Goal: Task Accomplishment & Management: Complete application form

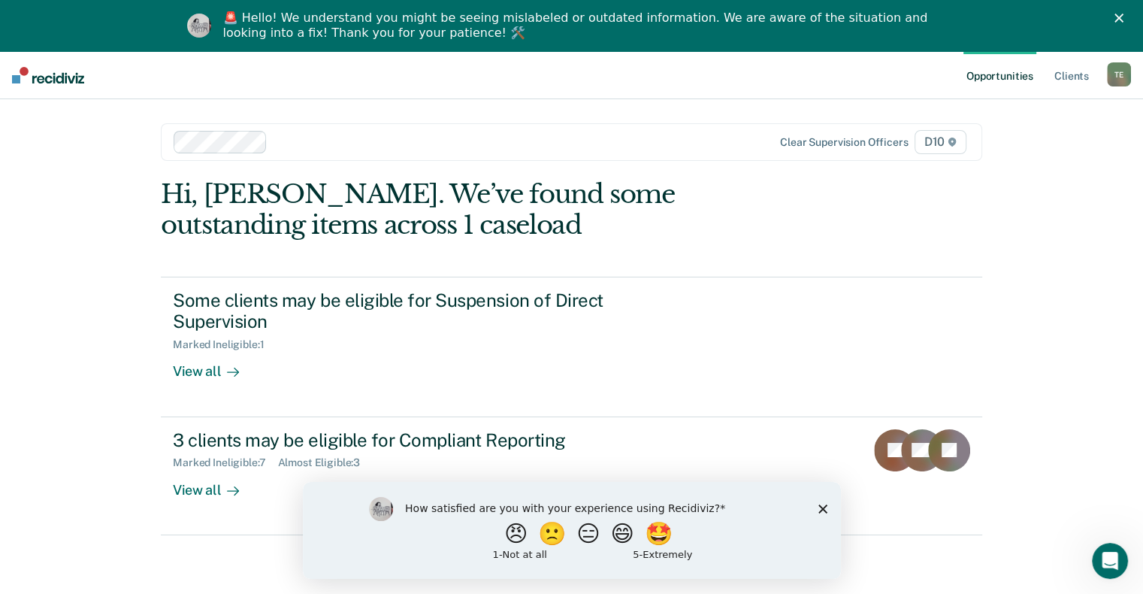
click at [819, 517] on div "How satisfied are you with your experience using Recidiviz? 😠 🙁 😑 😄 🤩 1 - Not a…" at bounding box center [571, 529] width 538 height 97
click at [824, 508] on icon "Close survey" at bounding box center [822, 507] width 9 height 9
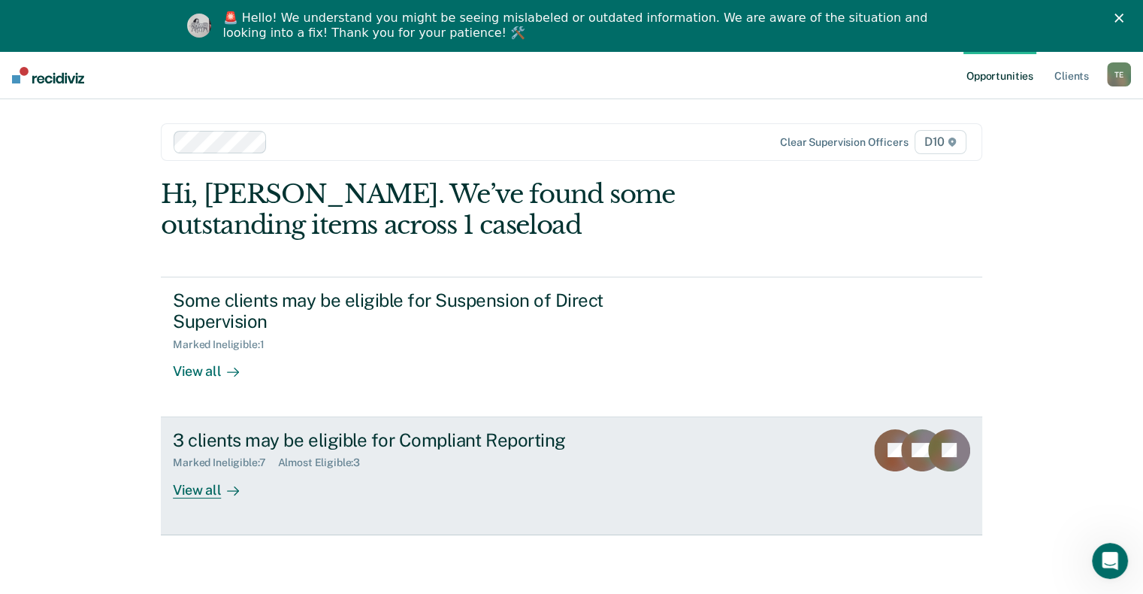
click at [207, 469] on div "View all" at bounding box center [215, 483] width 84 height 29
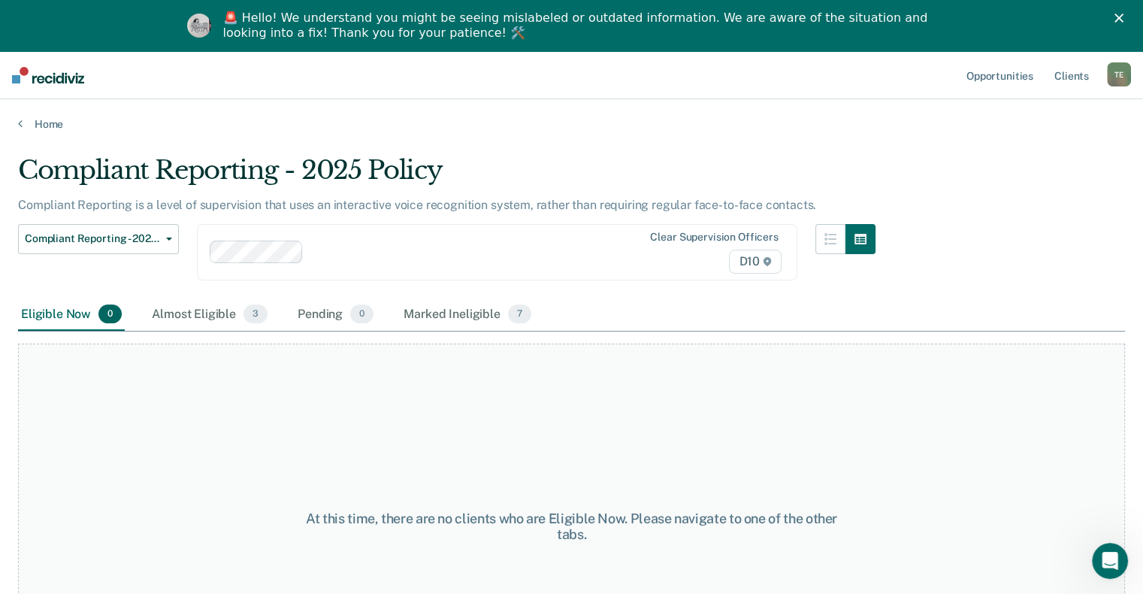
scroll to position [113, 0]
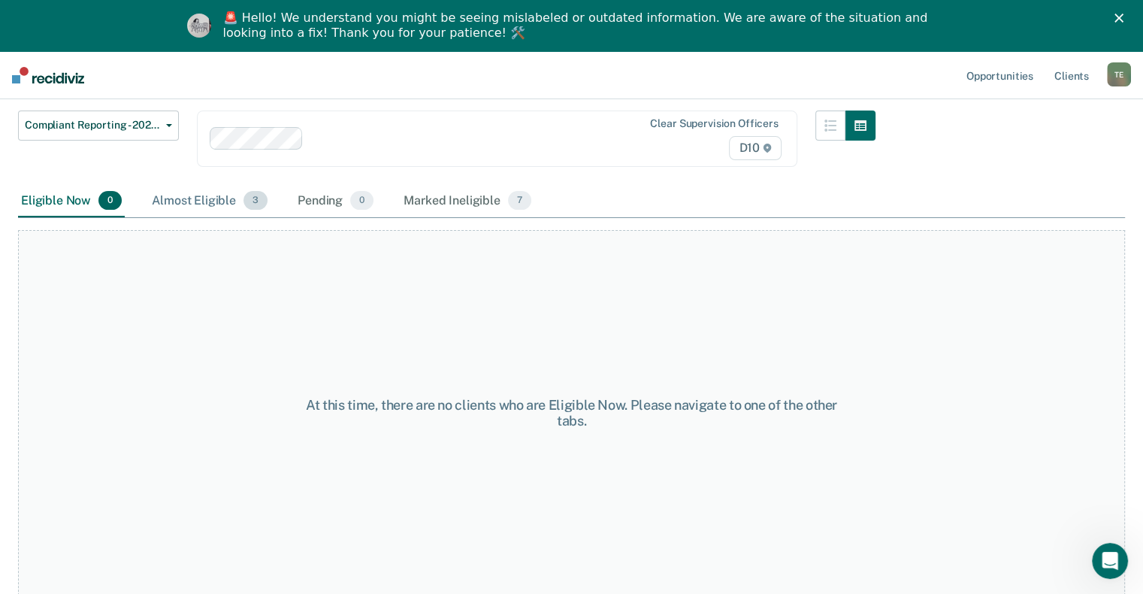
click at [201, 201] on div "Almost Eligible 3" at bounding box center [210, 201] width 122 height 33
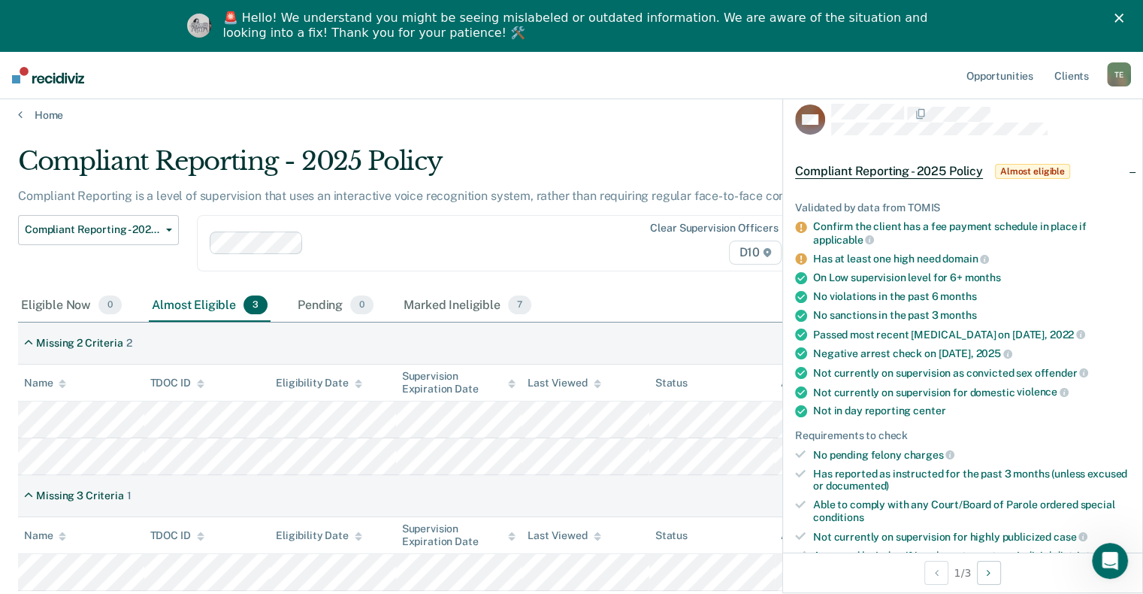
scroll to position [0, 0]
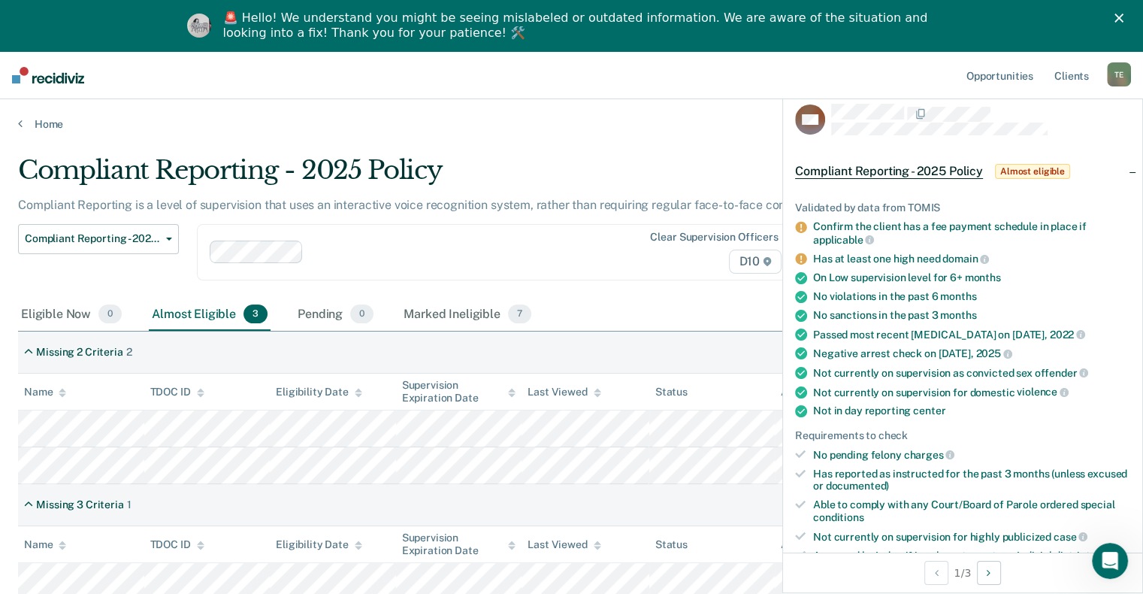
click at [621, 281] on div "Compliant Reporting - 2025 Policy Supervision Level Downgrade Suspension of Dir…" at bounding box center [446, 261] width 857 height 74
click at [626, 120] on link "Home" at bounding box center [571, 124] width 1107 height 14
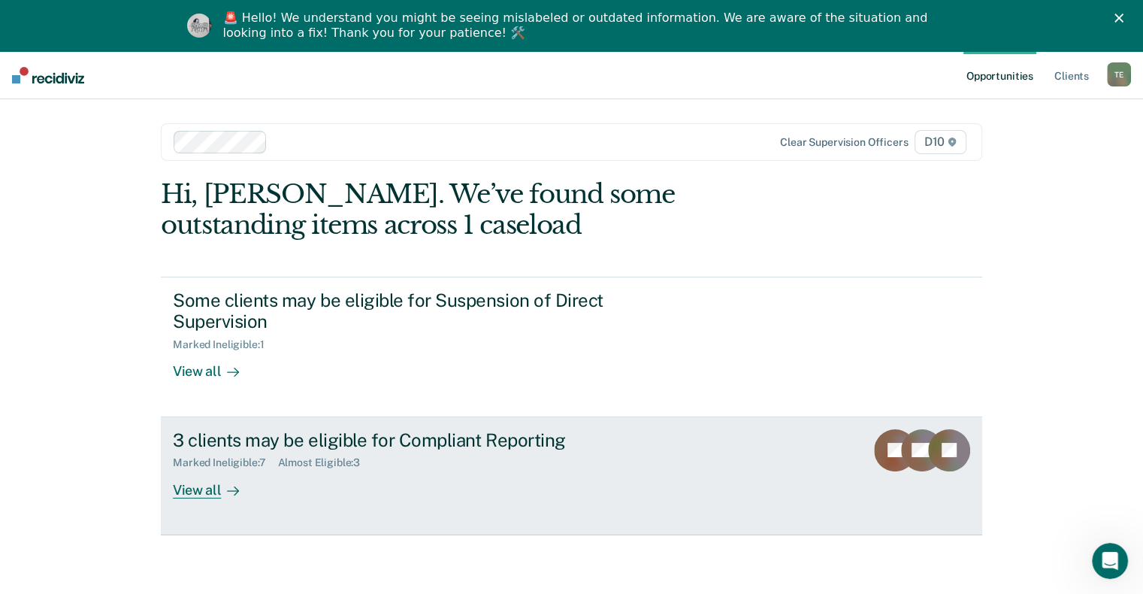
click at [204, 470] on div "View all" at bounding box center [215, 483] width 84 height 29
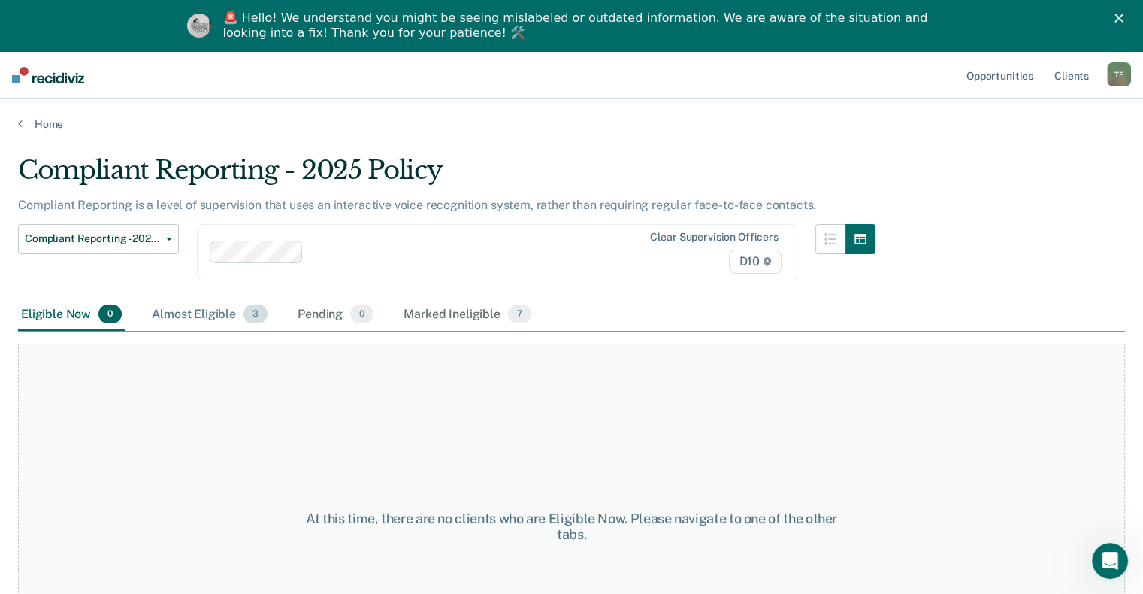
click at [186, 304] on div "Almost Eligible 3" at bounding box center [210, 314] width 122 height 33
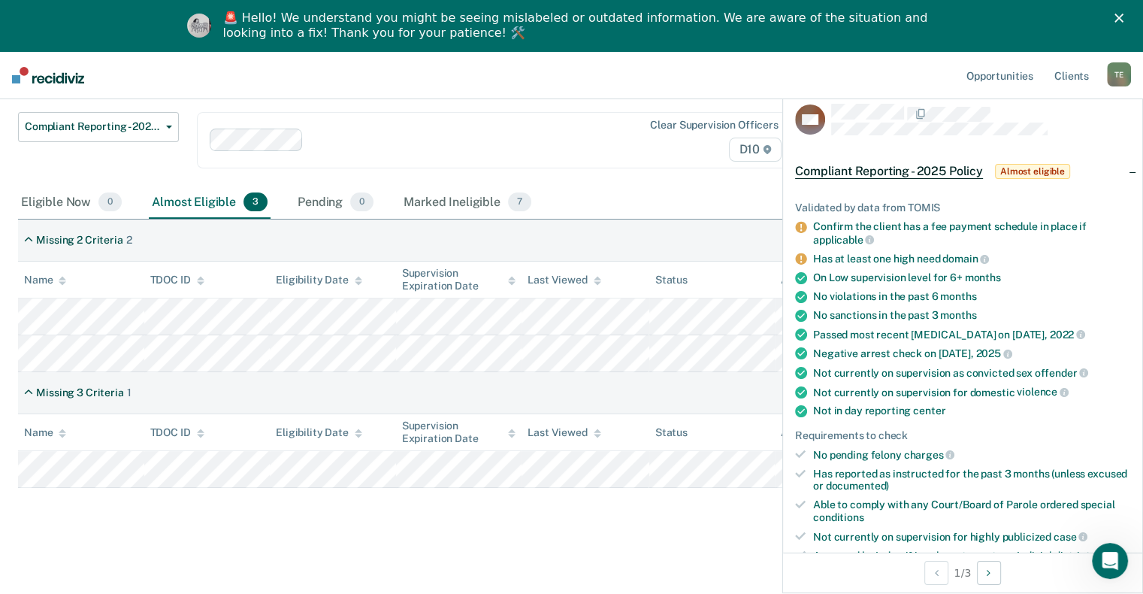
scroll to position [301, 0]
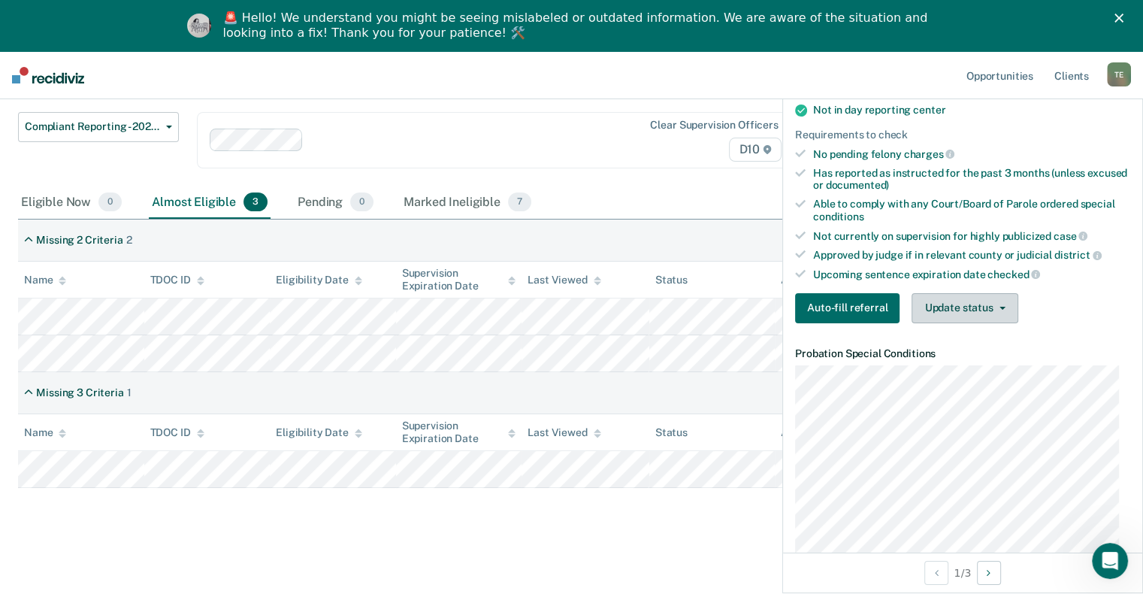
click at [944, 299] on button "Update status" at bounding box center [965, 308] width 106 height 30
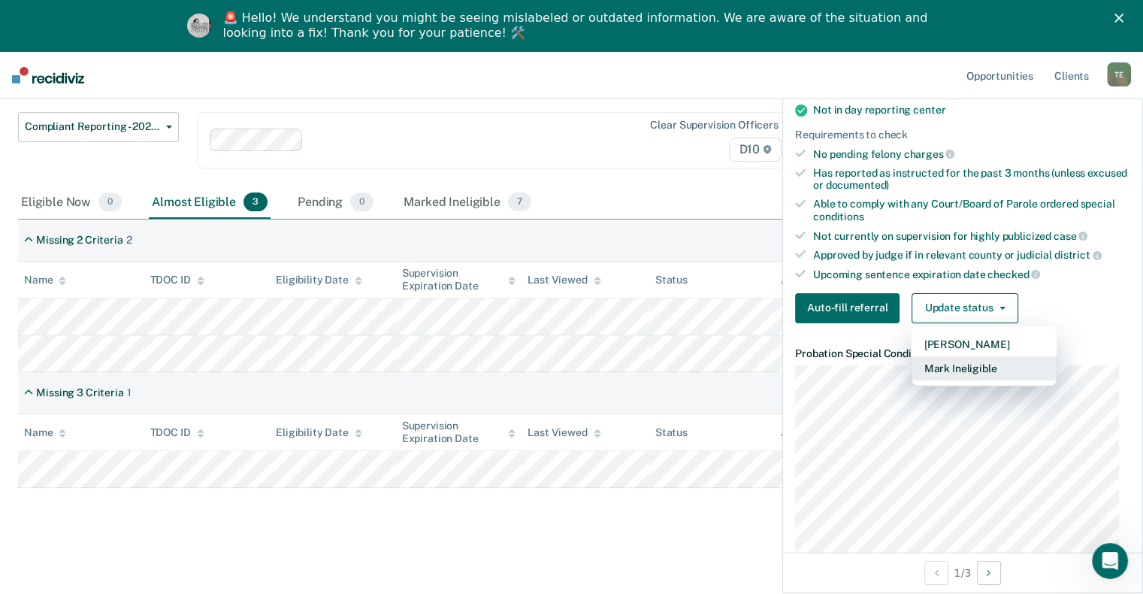
scroll to position [601, 0]
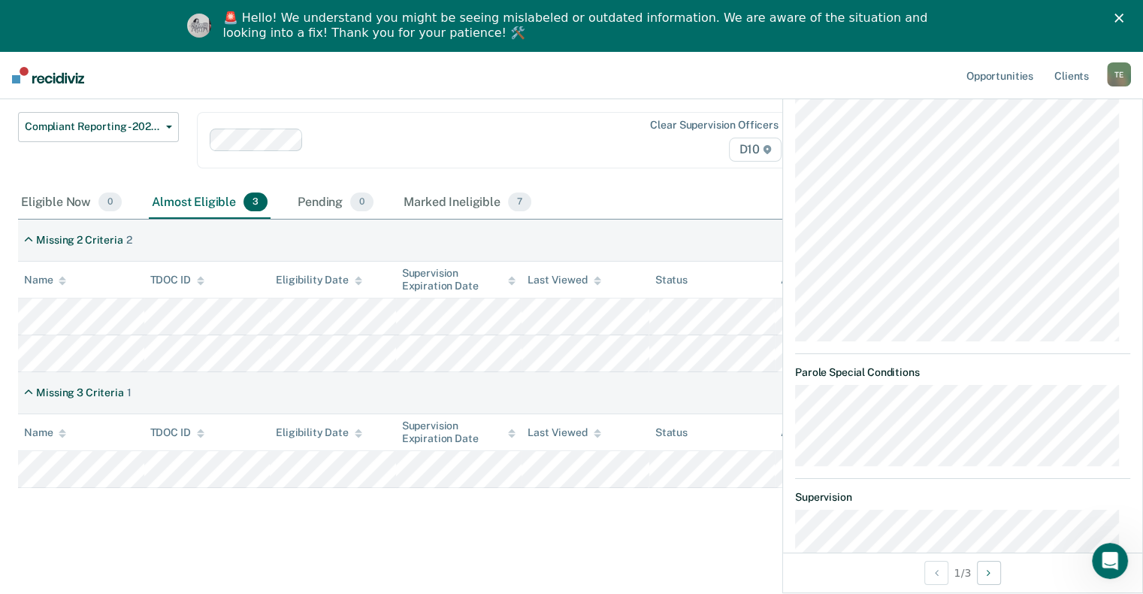
click at [1113, 71] on div "T E" at bounding box center [1119, 74] width 24 height 24
click at [548, 180] on div "Compliant Reporting - 2025 Policy Supervision Level Downgrade Suspension of Dir…" at bounding box center [446, 149] width 857 height 74
click at [649, 522] on div "Compliant Reporting - 2025 Policy Compliant Reporting is a level of supervision…" at bounding box center [571, 287] width 1107 height 488
click at [997, 574] on button "Next Opportunity" at bounding box center [989, 573] width 24 height 24
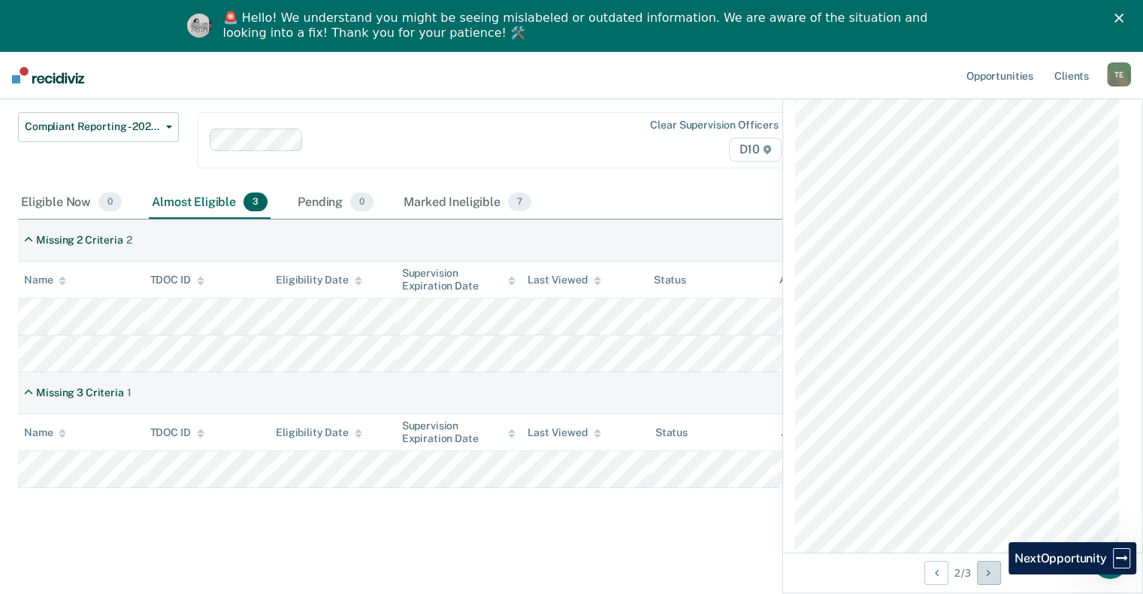
click at [997, 574] on button "Next Opportunity" at bounding box center [989, 573] width 24 height 24
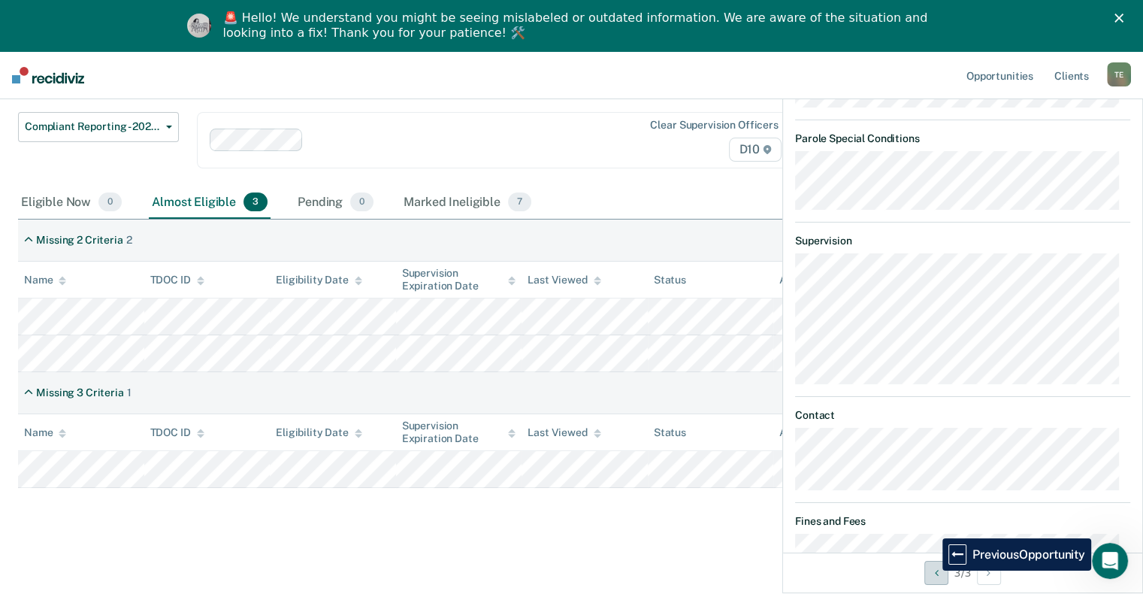
click at [931, 570] on button "Previous Opportunity" at bounding box center [936, 573] width 24 height 24
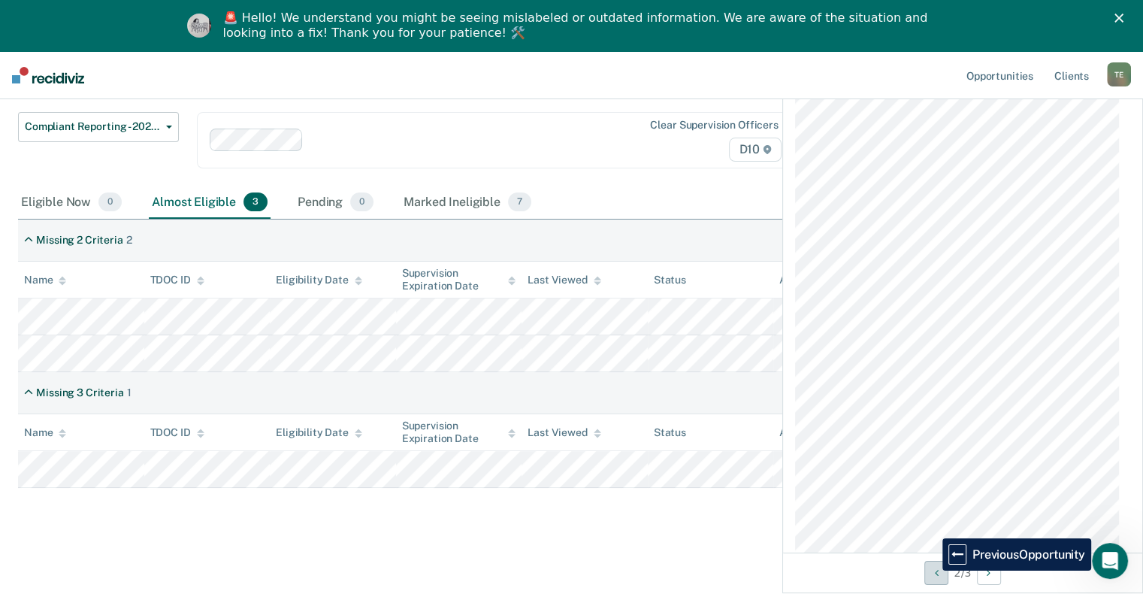
click at [931, 570] on button "Previous Opportunity" at bounding box center [936, 573] width 24 height 24
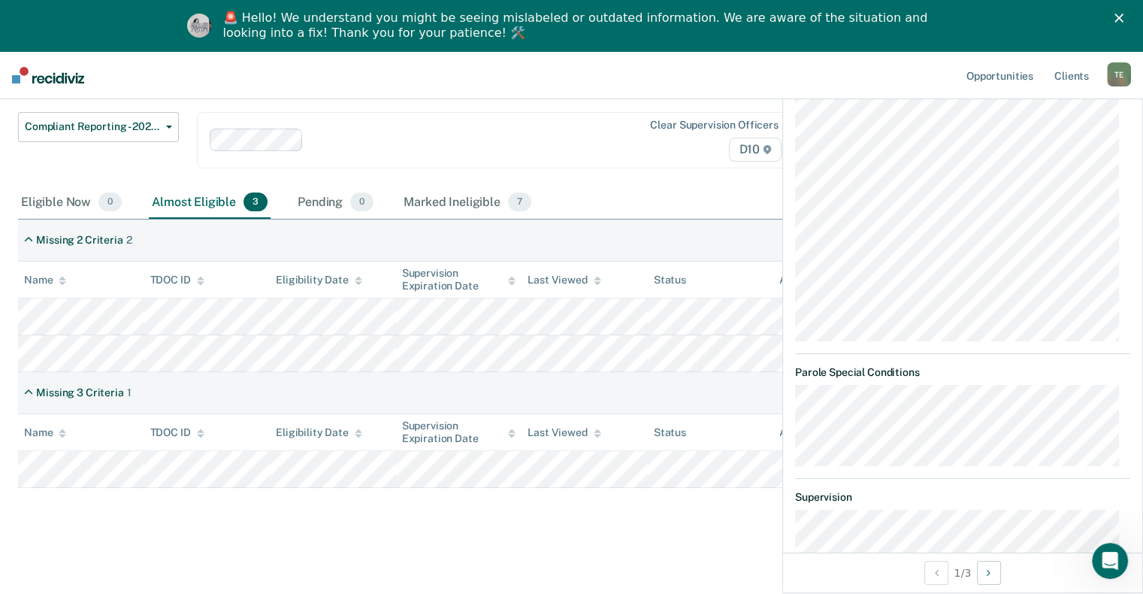
click at [719, 540] on main "Compliant Reporting - 2025 Policy Compliant Reporting is a level of supervision…" at bounding box center [571, 305] width 1143 height 573
click at [668, 183] on div "Compliant Reporting - 2025 Policy Supervision Level Downgrade Suspension of Dir…" at bounding box center [446, 149] width 857 height 74
click at [1129, 19] on div "Close" at bounding box center [1121, 18] width 15 height 9
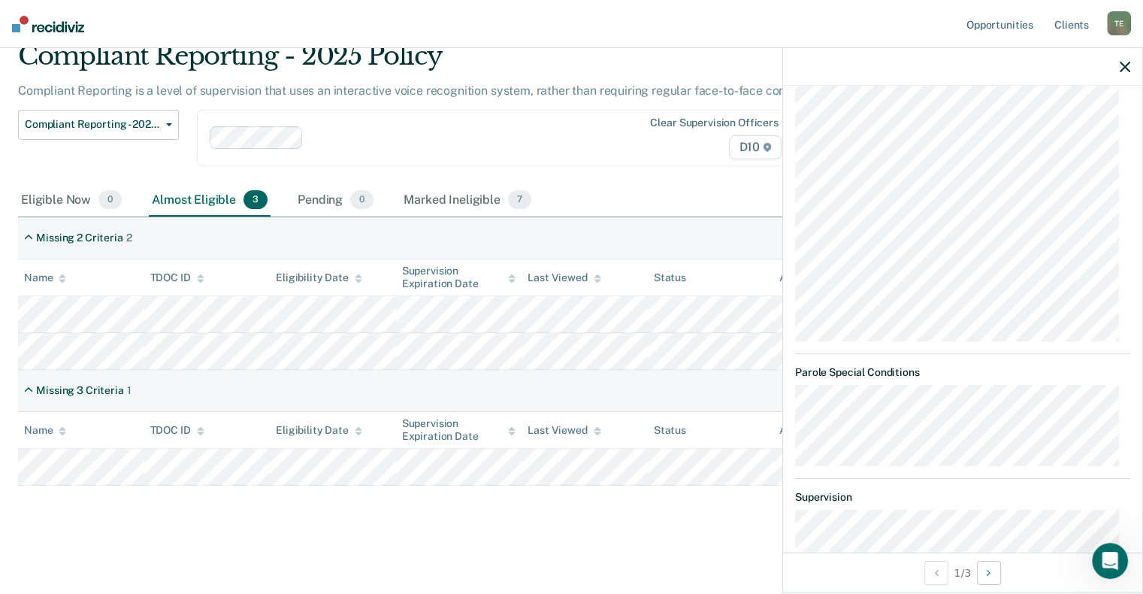
scroll to position [61, 0]
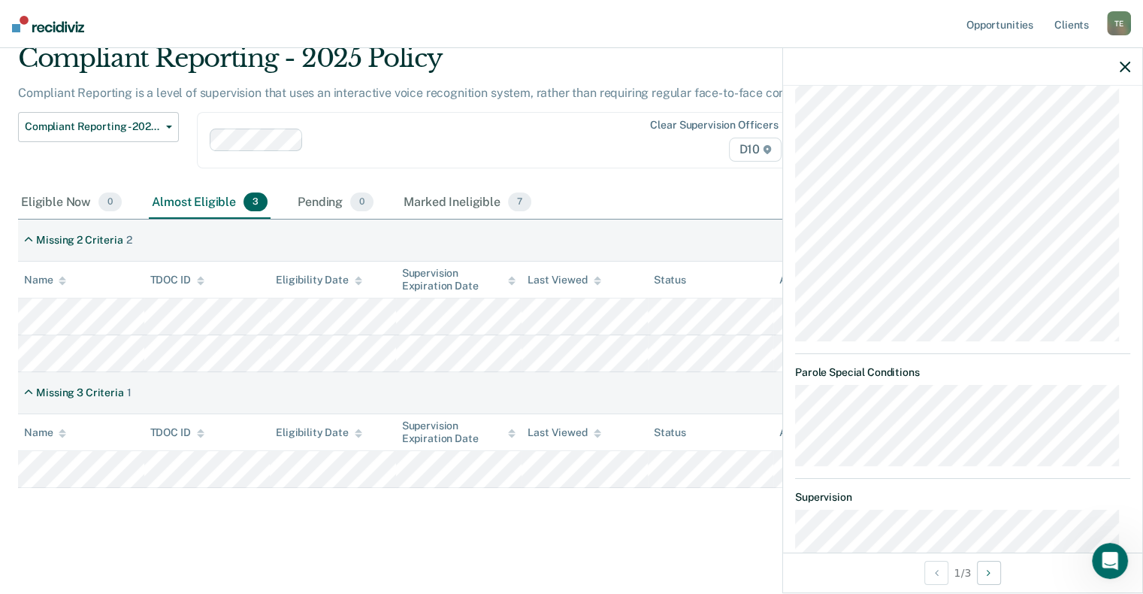
click at [1117, 71] on div at bounding box center [962, 67] width 359 height 38
click at [1126, 70] on icon "button" at bounding box center [1125, 67] width 11 height 11
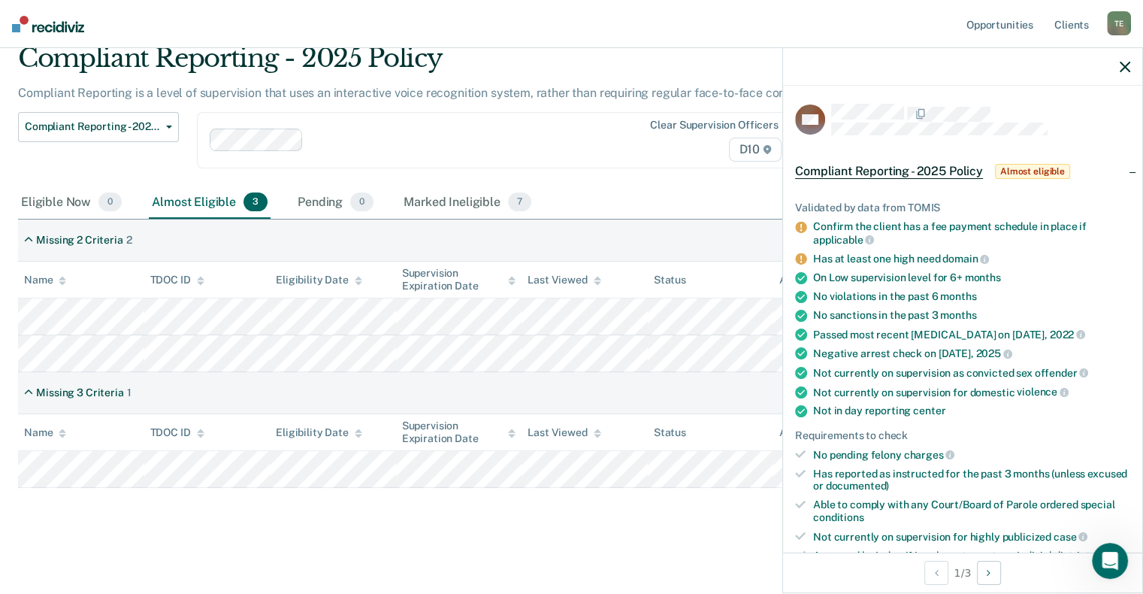
click at [1124, 66] on icon "button" at bounding box center [1125, 67] width 11 height 11
click at [1024, 175] on span "Almost eligible" at bounding box center [1032, 171] width 75 height 15
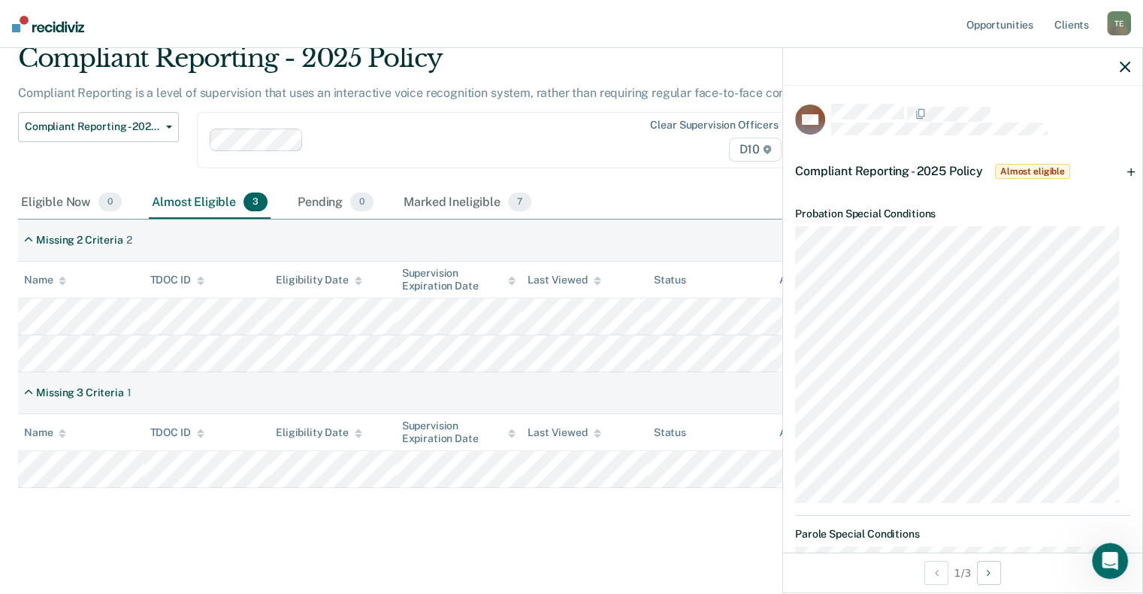
click at [1024, 175] on span "Almost eligible" at bounding box center [1032, 171] width 75 height 15
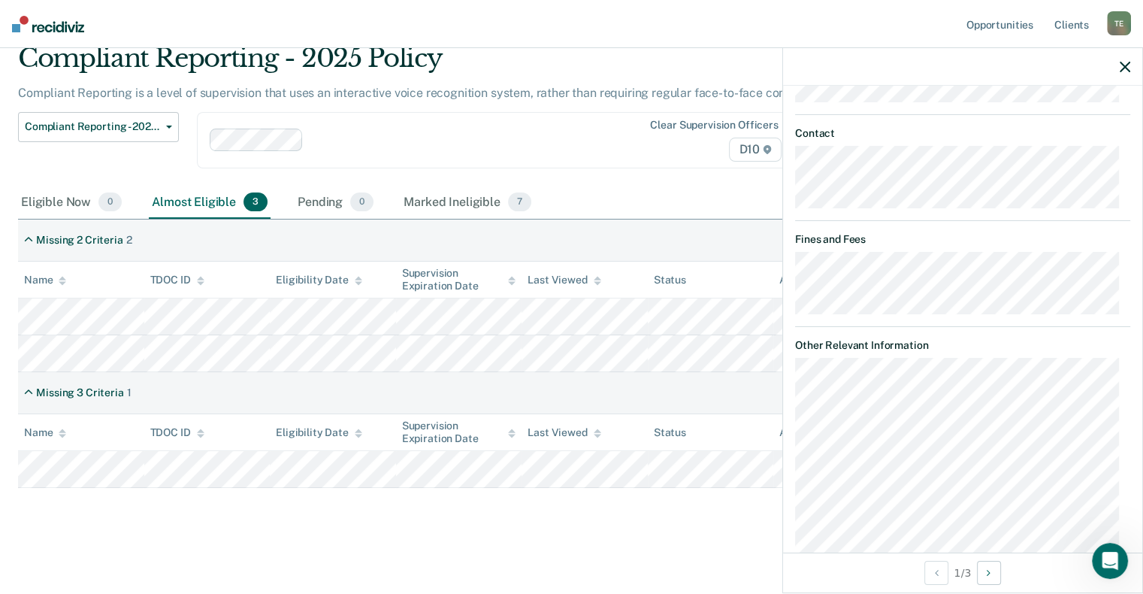
scroll to position [1184, 0]
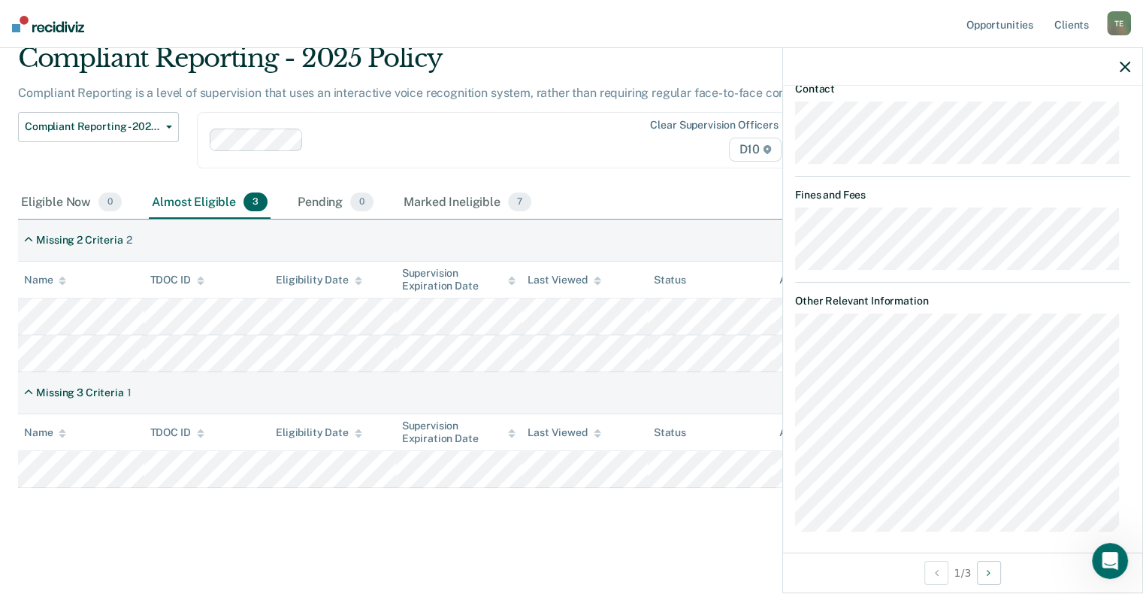
click at [1125, 71] on icon "button" at bounding box center [1125, 67] width 11 height 11
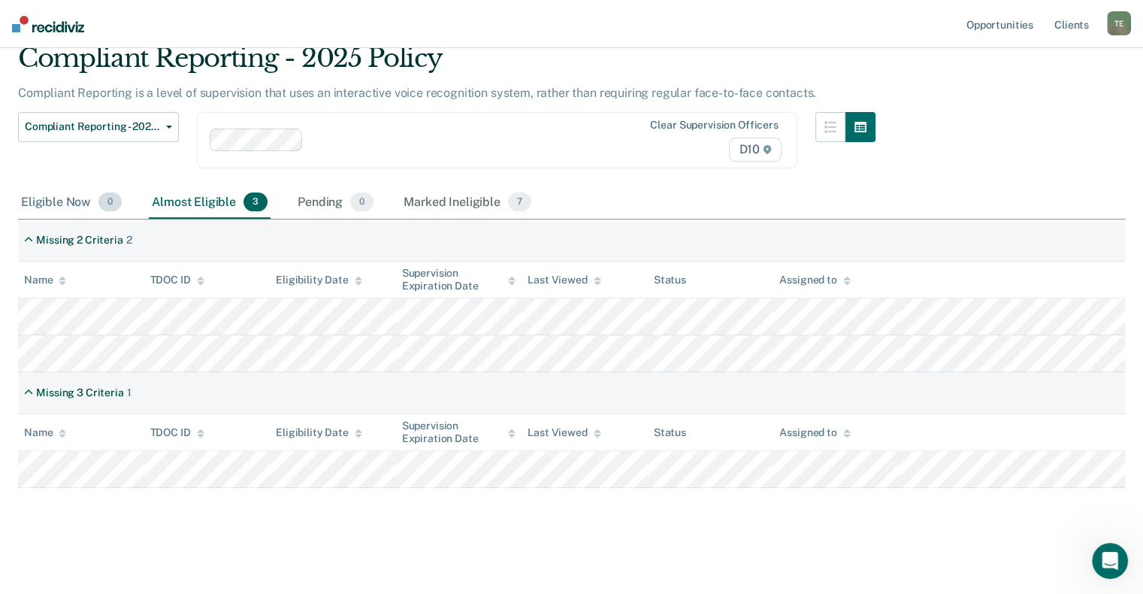
click at [52, 203] on div "Eligible Now 0" at bounding box center [71, 202] width 107 height 33
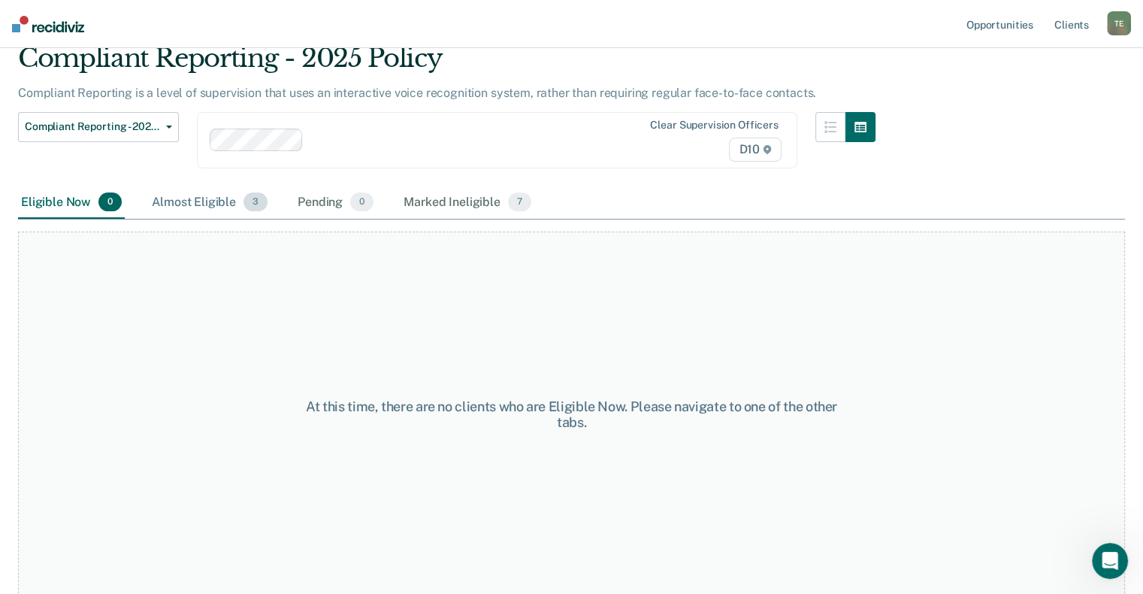
click at [173, 203] on div "Almost Eligible 3" at bounding box center [210, 202] width 122 height 33
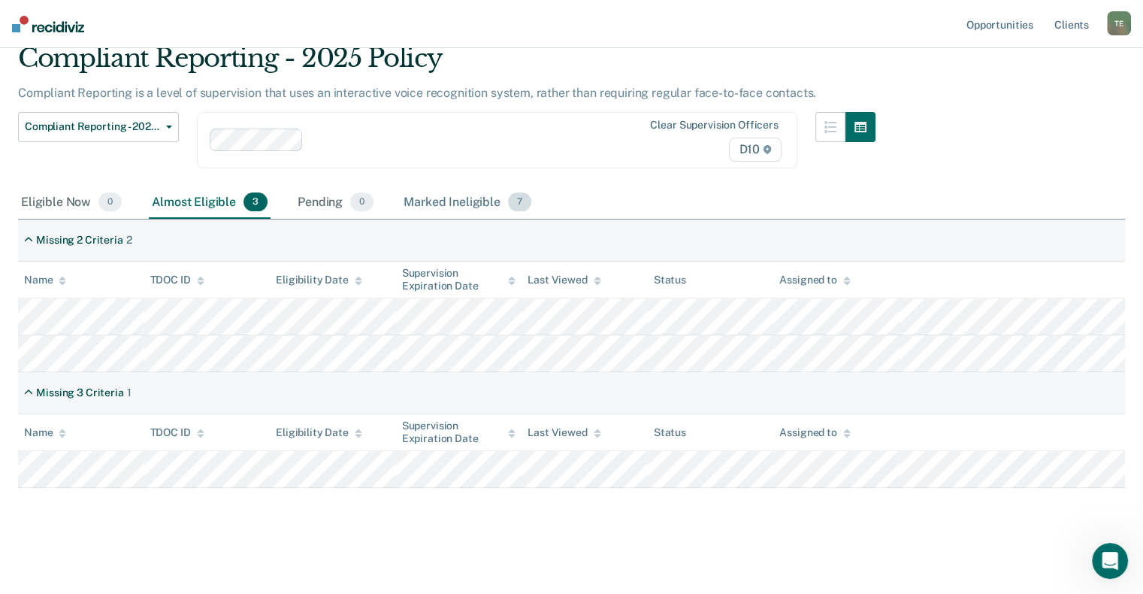
click at [457, 203] on div "Marked Ineligible 7" at bounding box center [468, 202] width 134 height 33
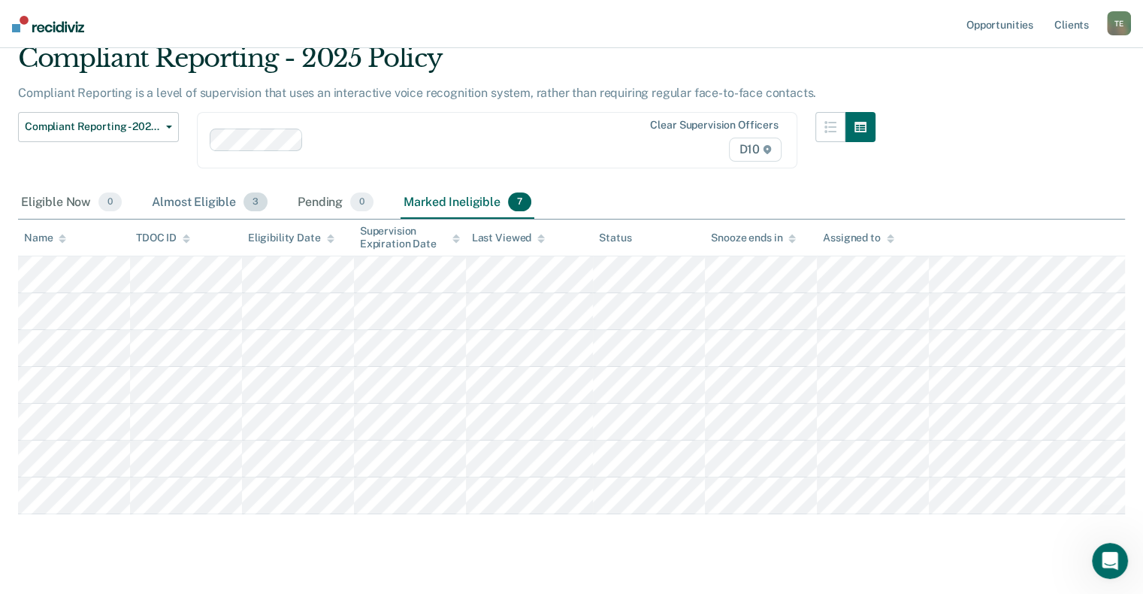
click at [198, 204] on div "Almost Eligible 3" at bounding box center [210, 202] width 122 height 33
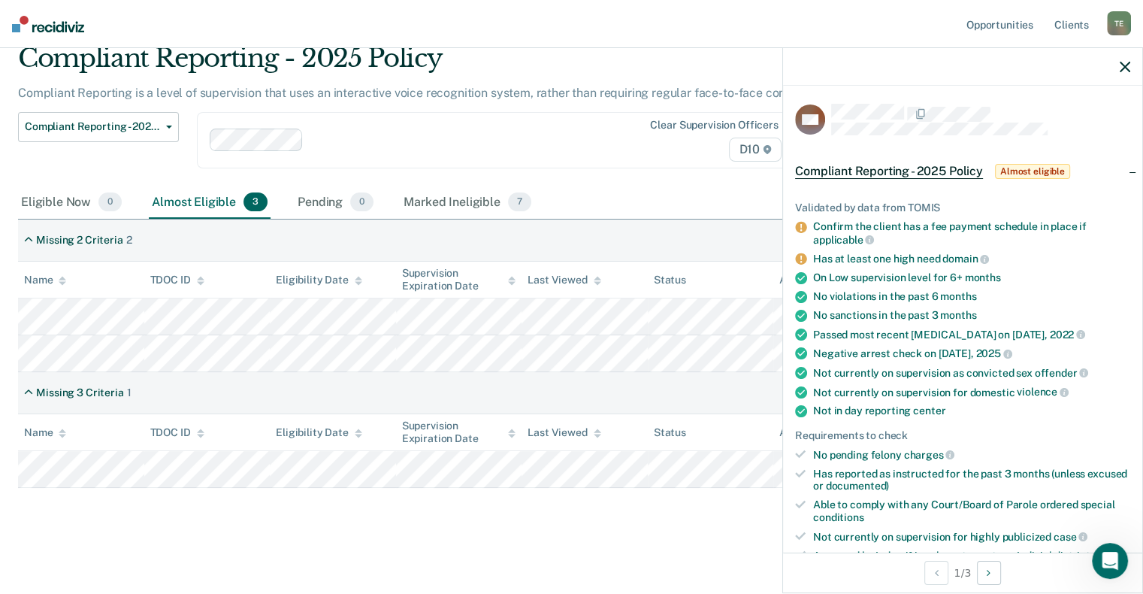
scroll to position [301, 0]
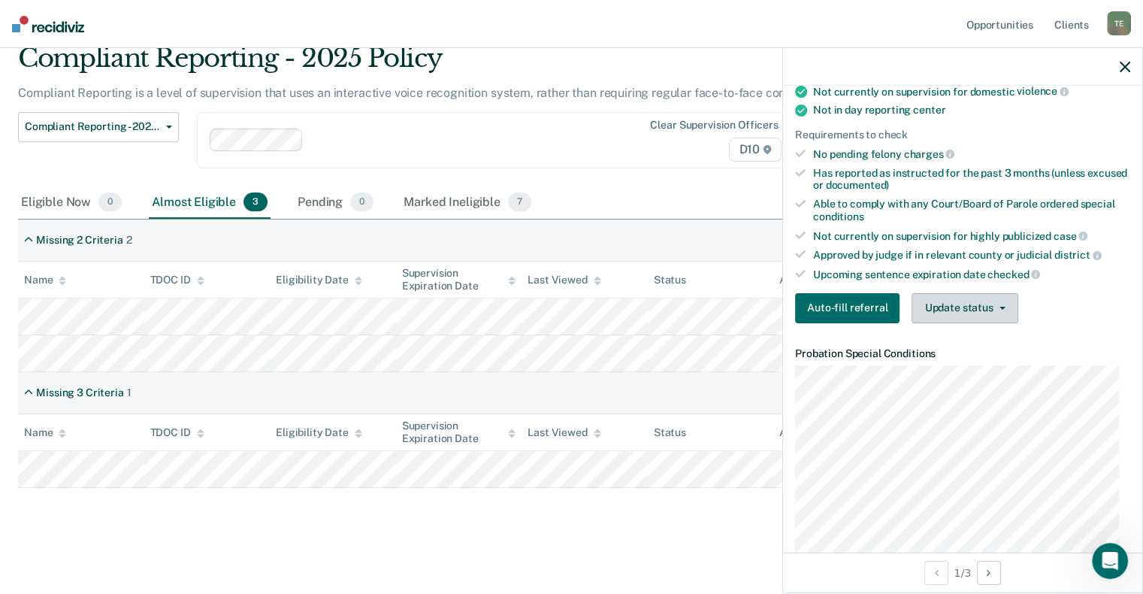
click at [972, 308] on button "Update status" at bounding box center [965, 308] width 106 height 30
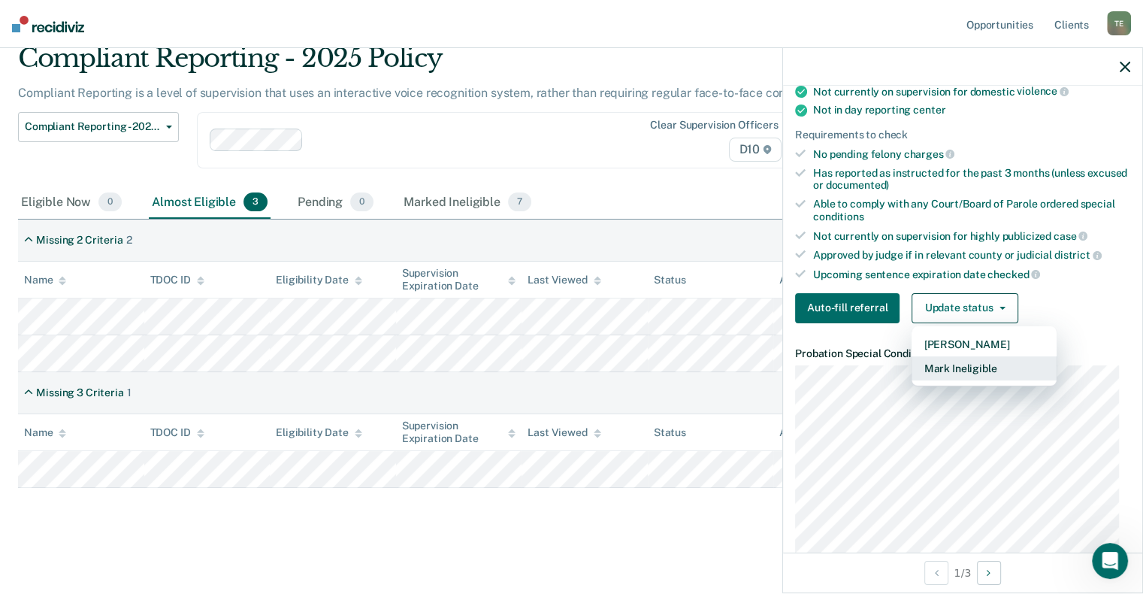
click at [961, 371] on button "Mark Ineligible" at bounding box center [984, 368] width 145 height 24
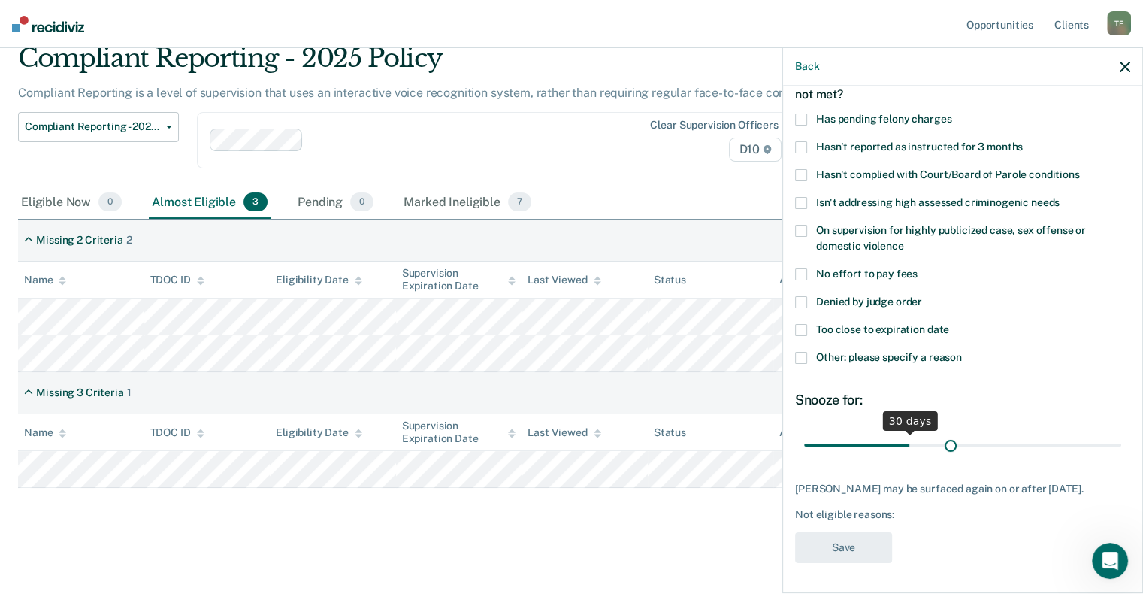
scroll to position [84, 0]
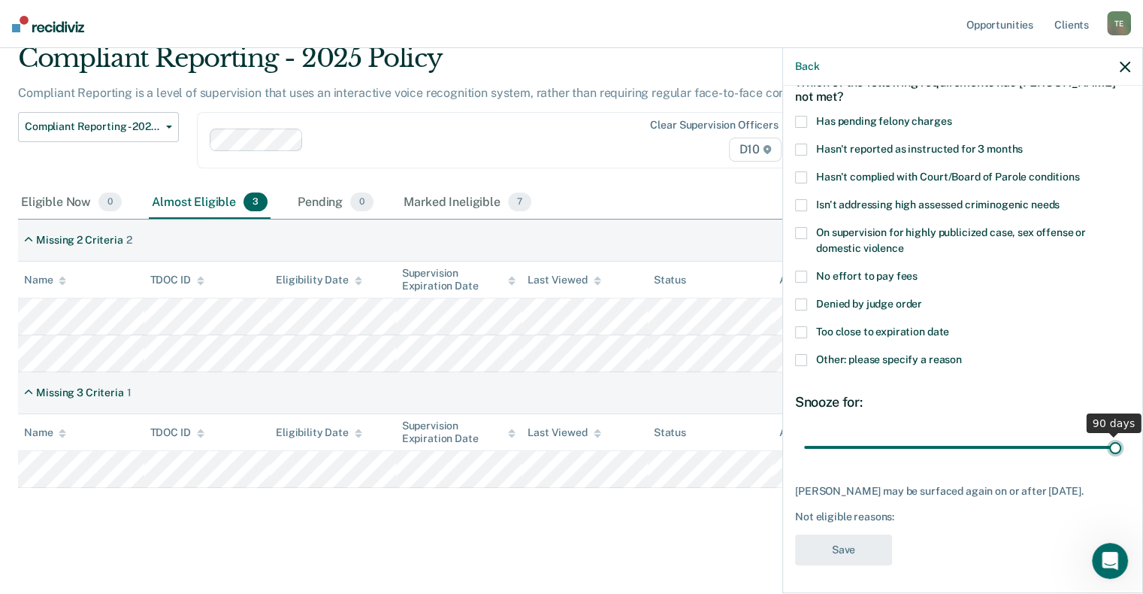
drag, startPoint x: 905, startPoint y: 435, endPoint x: 1108, endPoint y: 441, distance: 203.0
type input "90"
click at [1108, 441] on input "range" at bounding box center [962, 447] width 317 height 26
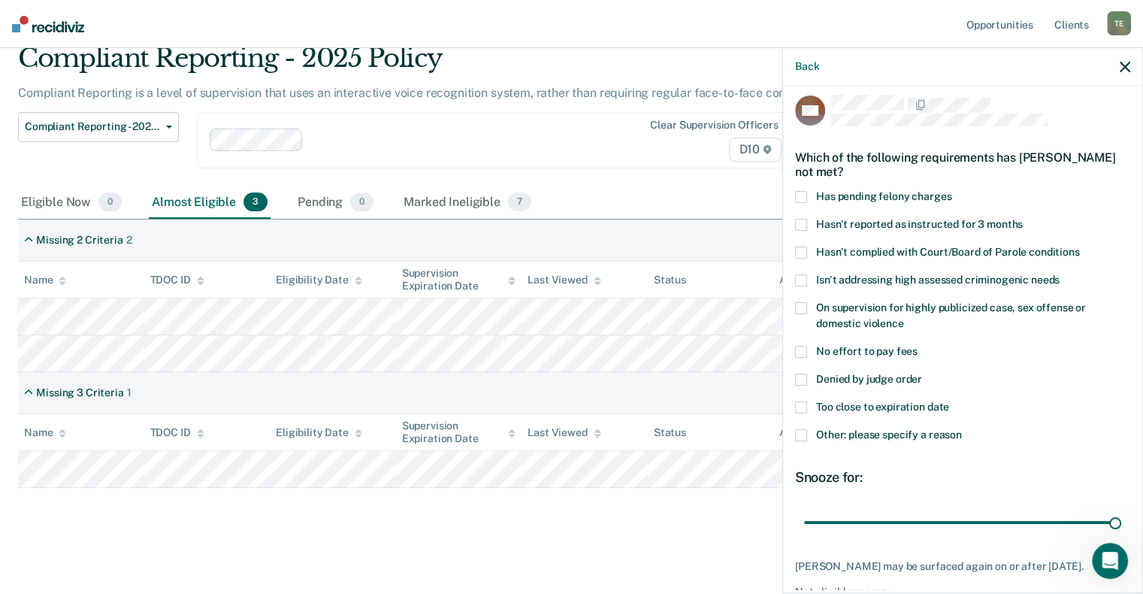
click at [798, 431] on span at bounding box center [801, 435] width 12 height 12
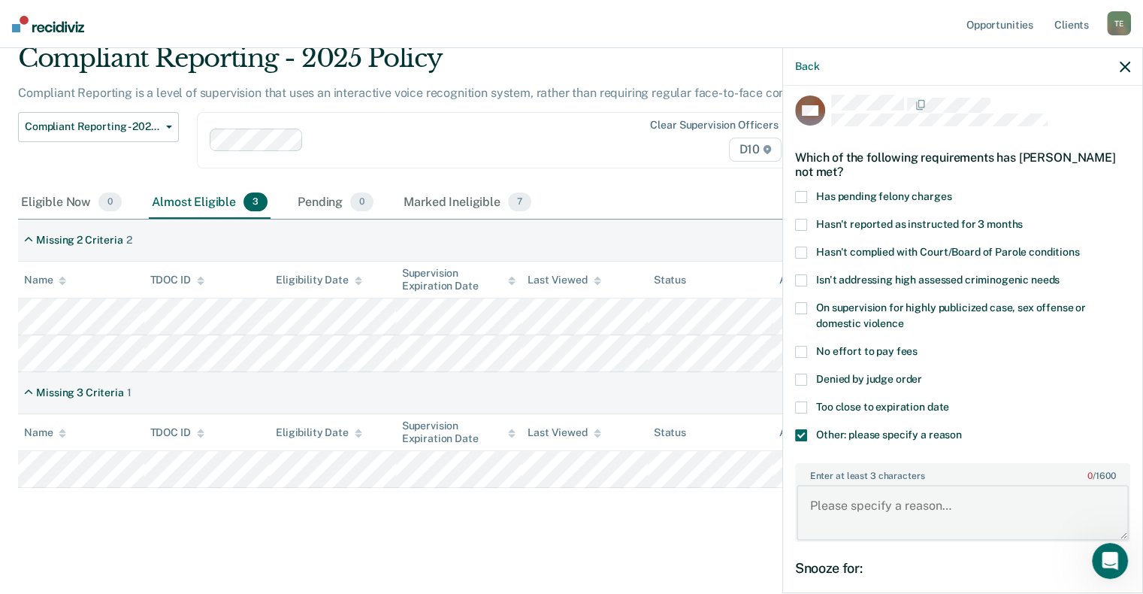
click at [914, 494] on textarea "Enter at least 3 characters 0 / 1600" at bounding box center [963, 513] width 332 height 56
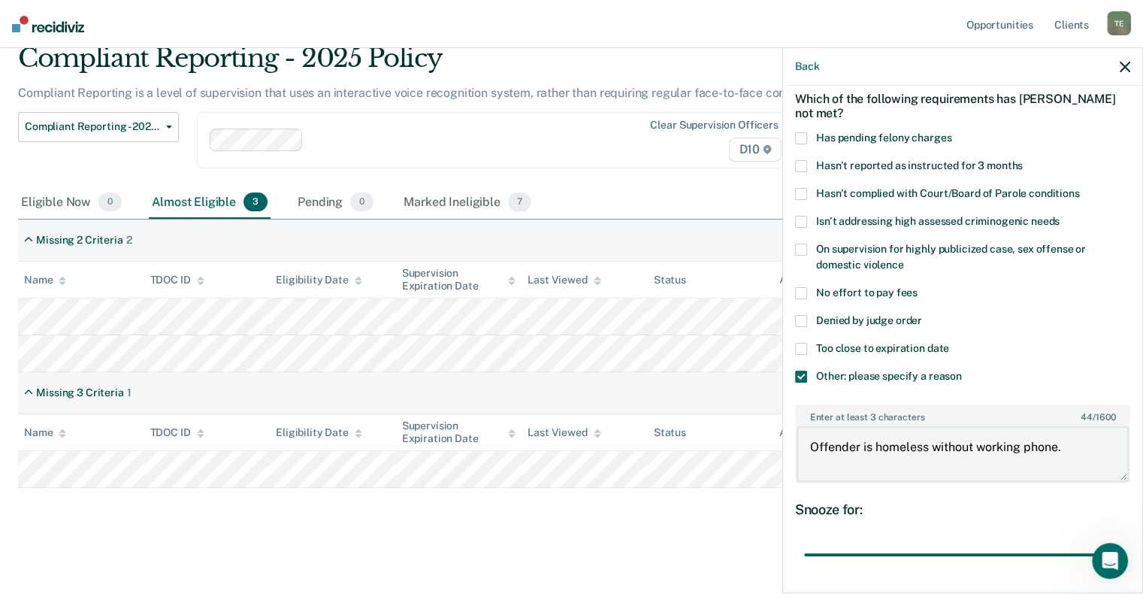
scroll to position [174, 0]
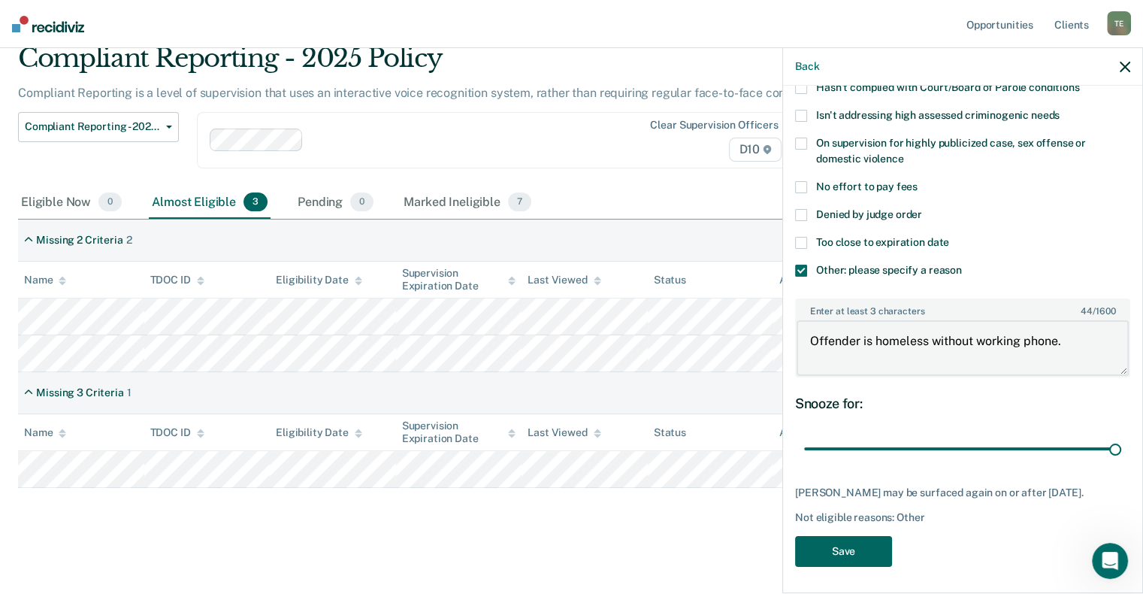
type textarea "Offender is homeless without working phone."
click at [865, 555] on button "Save" at bounding box center [843, 551] width 97 height 31
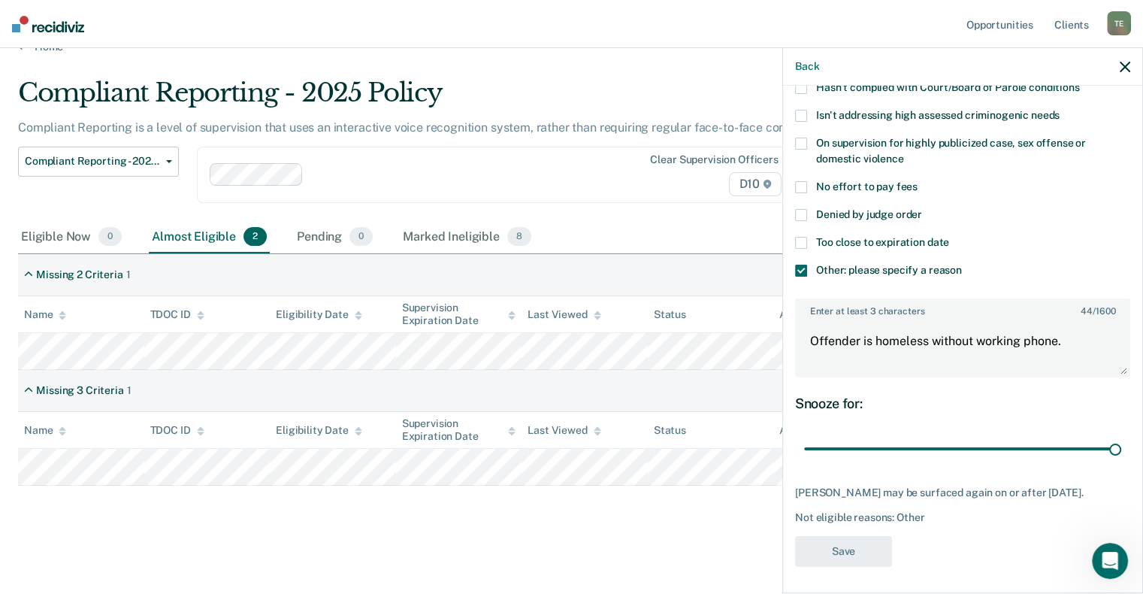
scroll to position [24, 0]
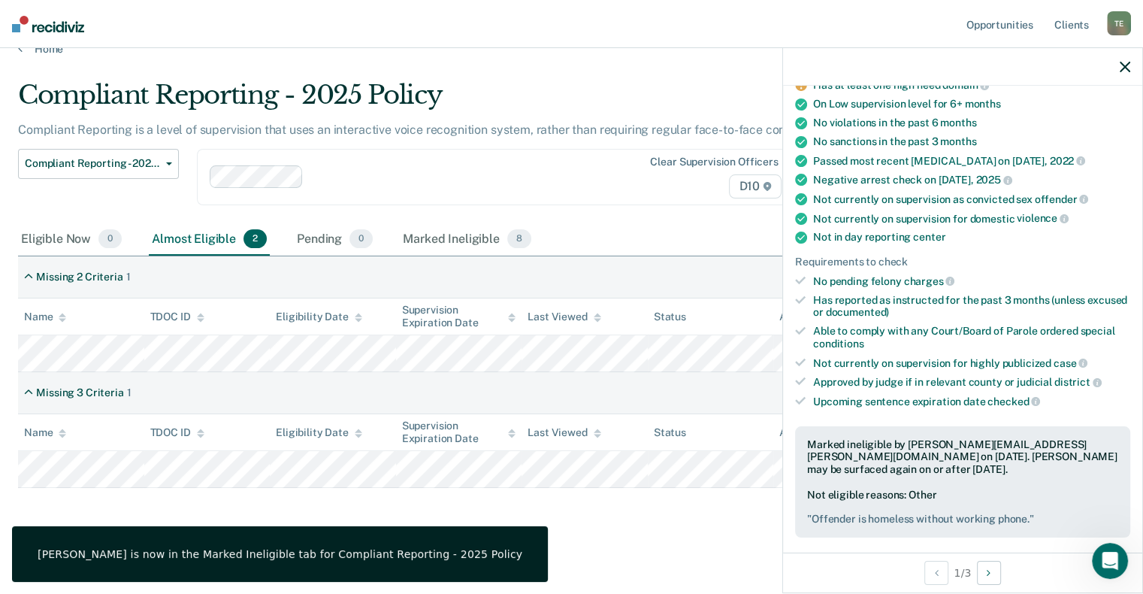
click at [1120, 69] on icon "button" at bounding box center [1125, 67] width 11 height 11
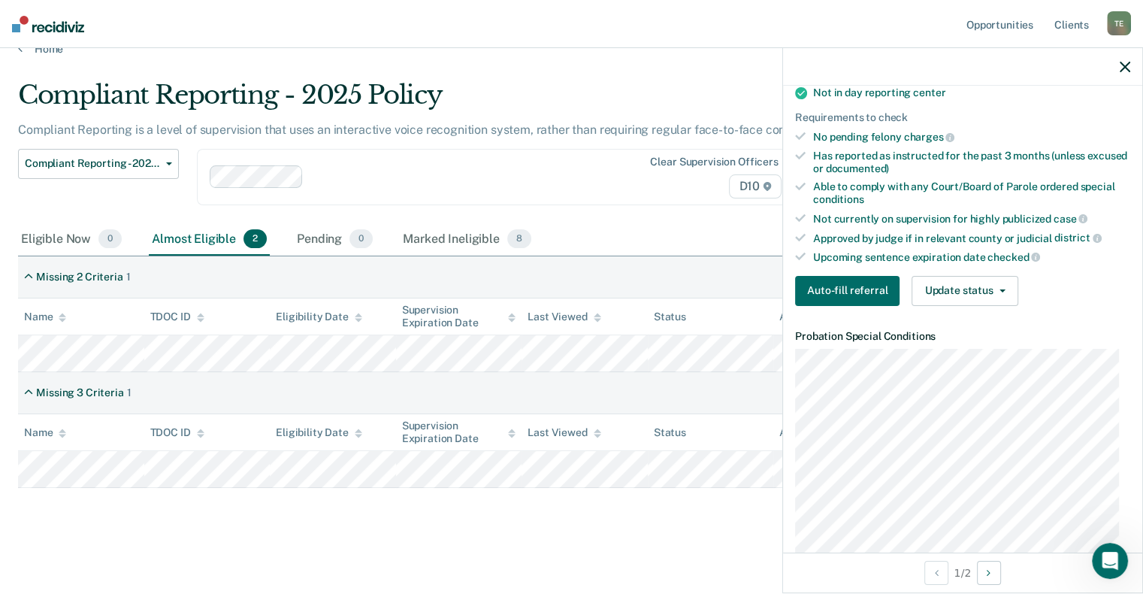
scroll to position [225, 0]
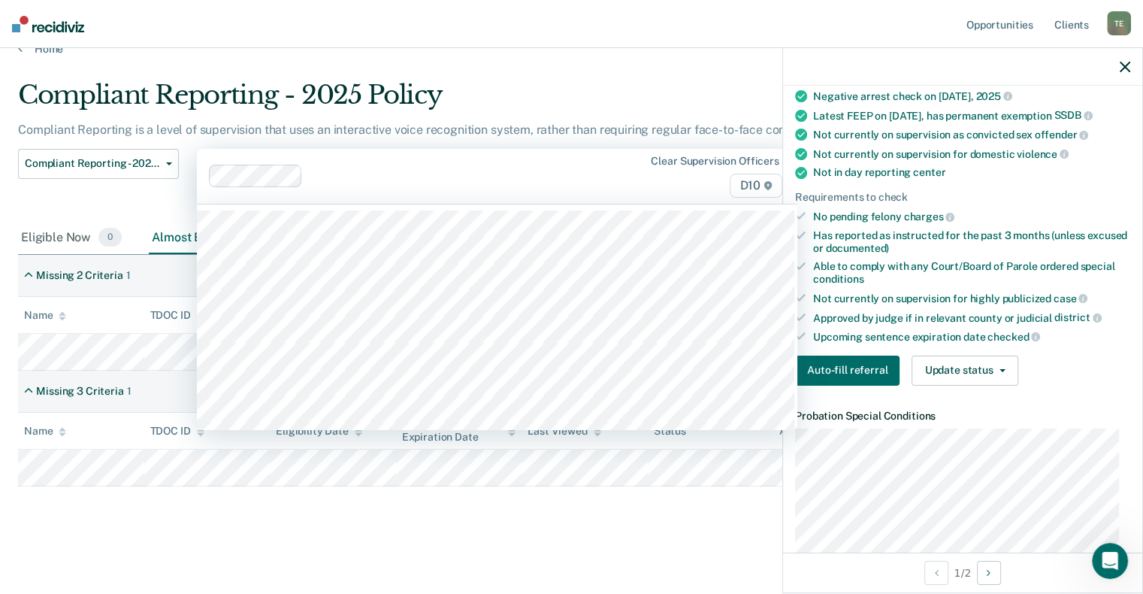
click at [401, 174] on div at bounding box center [460, 176] width 302 height 17
click at [153, 201] on div "Compliant Reporting - 2025 Policy Supervision Level Downgrade Suspension of Dir…" at bounding box center [98, 186] width 161 height 73
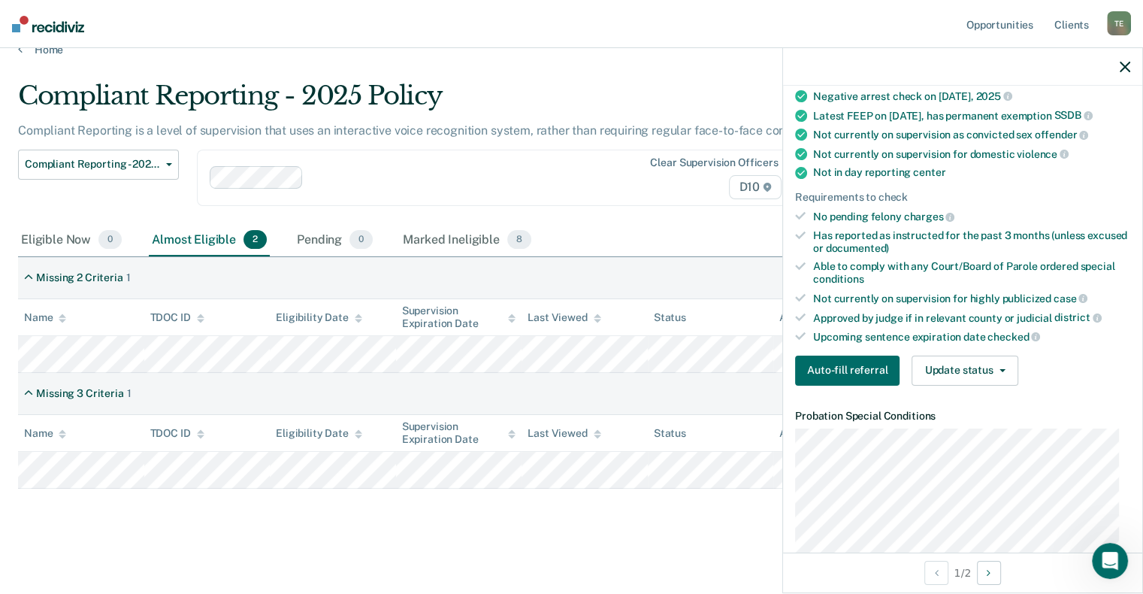
click at [1121, 71] on icon "button" at bounding box center [1125, 67] width 11 height 11
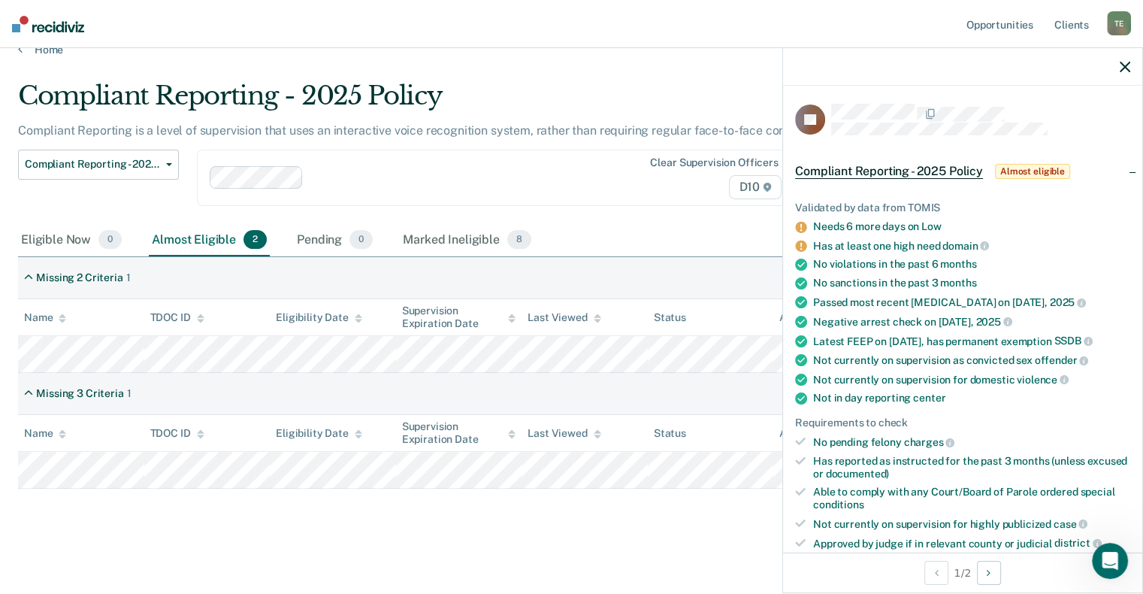
scroll to position [75, 0]
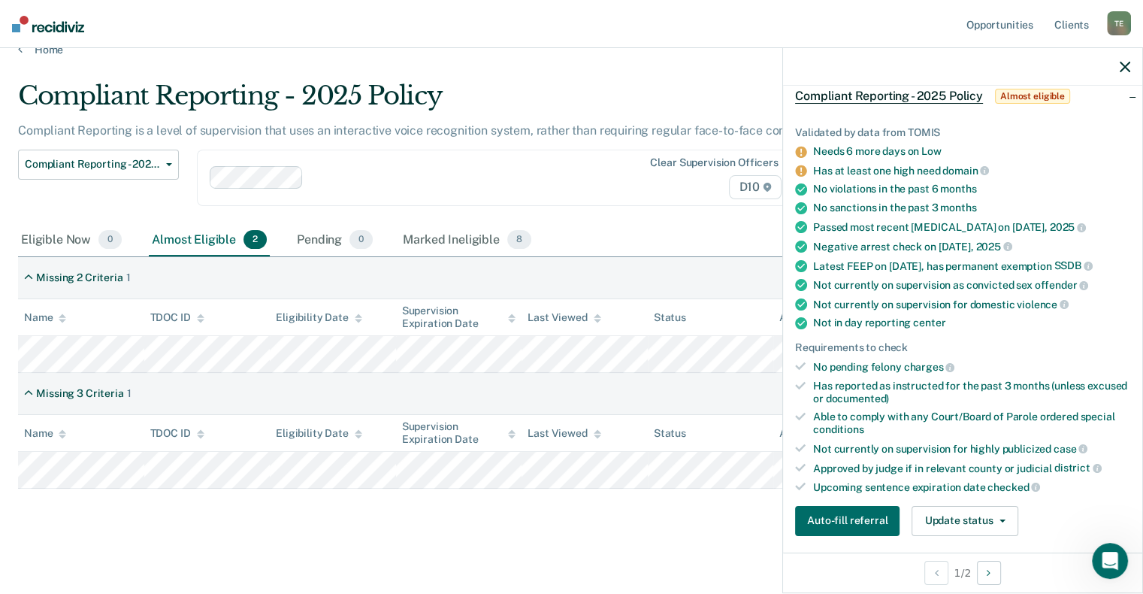
click at [1123, 68] on icon "button" at bounding box center [1125, 67] width 11 height 11
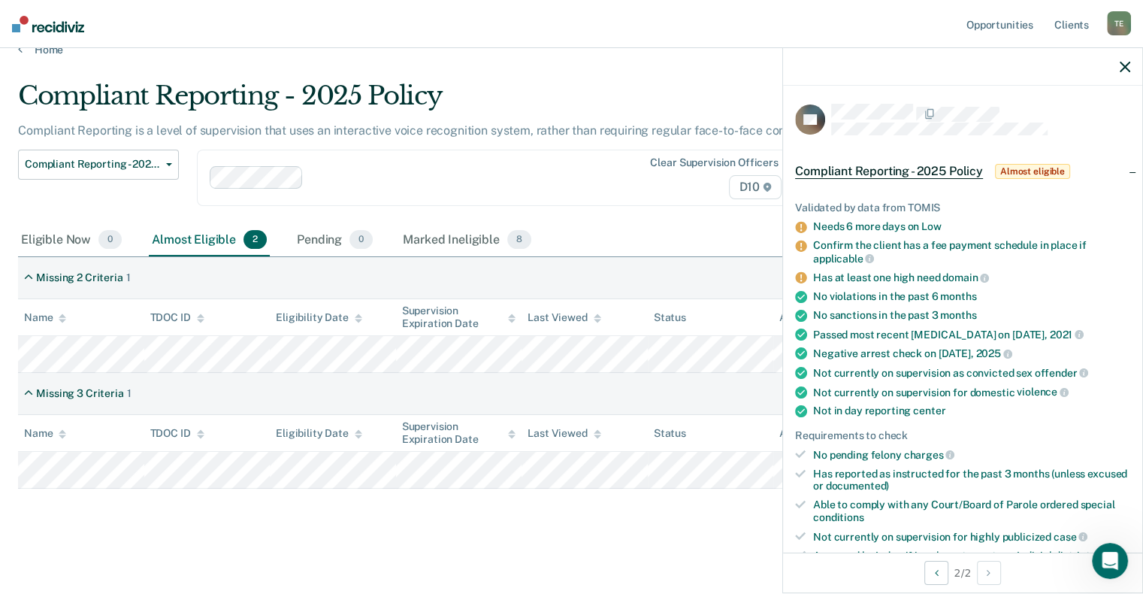
click at [1121, 69] on icon "button" at bounding box center [1125, 67] width 11 height 11
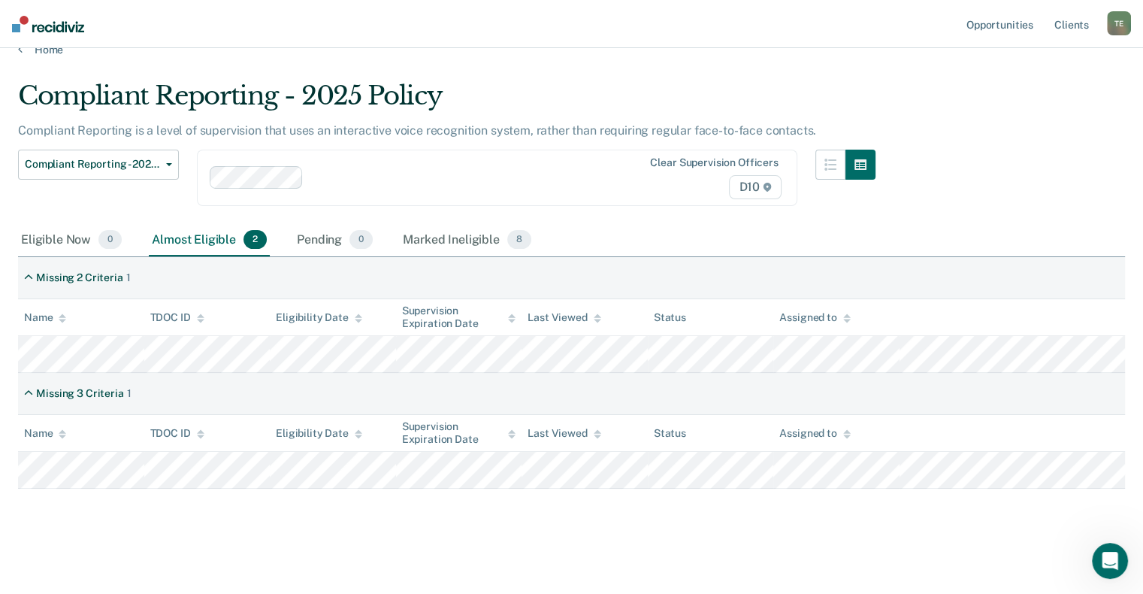
click at [983, 70] on main "Compliant Reporting - 2025 Policy Compliant Reporting is a level of supervision…" at bounding box center [571, 324] width 1143 height 536
click at [915, 77] on main "Compliant Reporting - 2025 Policy Compliant Reporting is a level of supervision…" at bounding box center [571, 324] width 1143 height 536
click at [449, 237] on div "Marked Ineligible 8" at bounding box center [467, 240] width 135 height 33
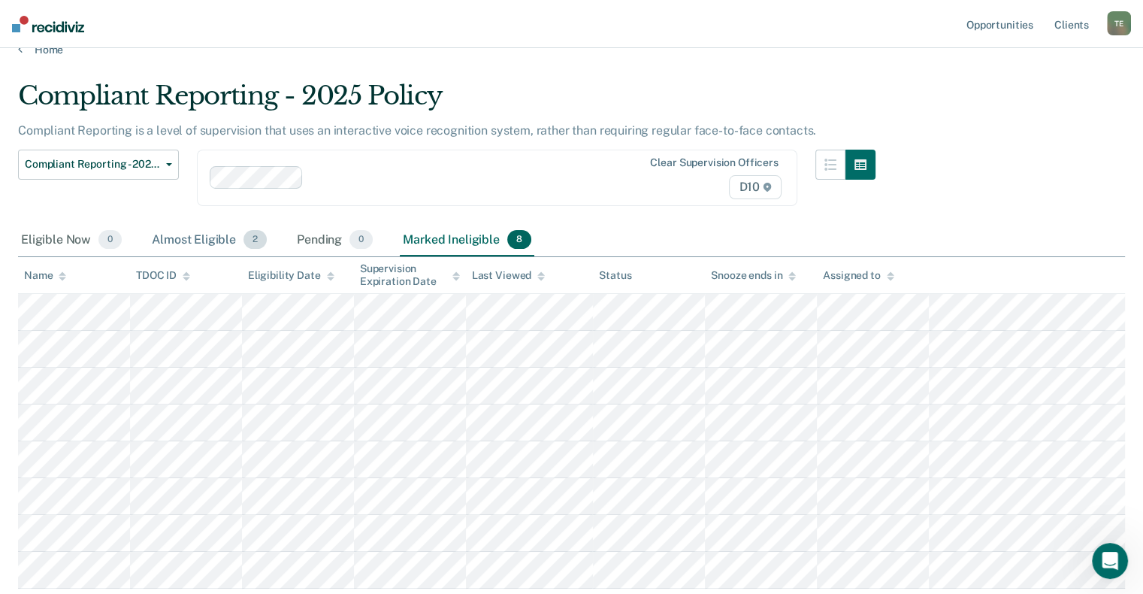
click at [171, 241] on div "Almost Eligible 2" at bounding box center [209, 240] width 121 height 33
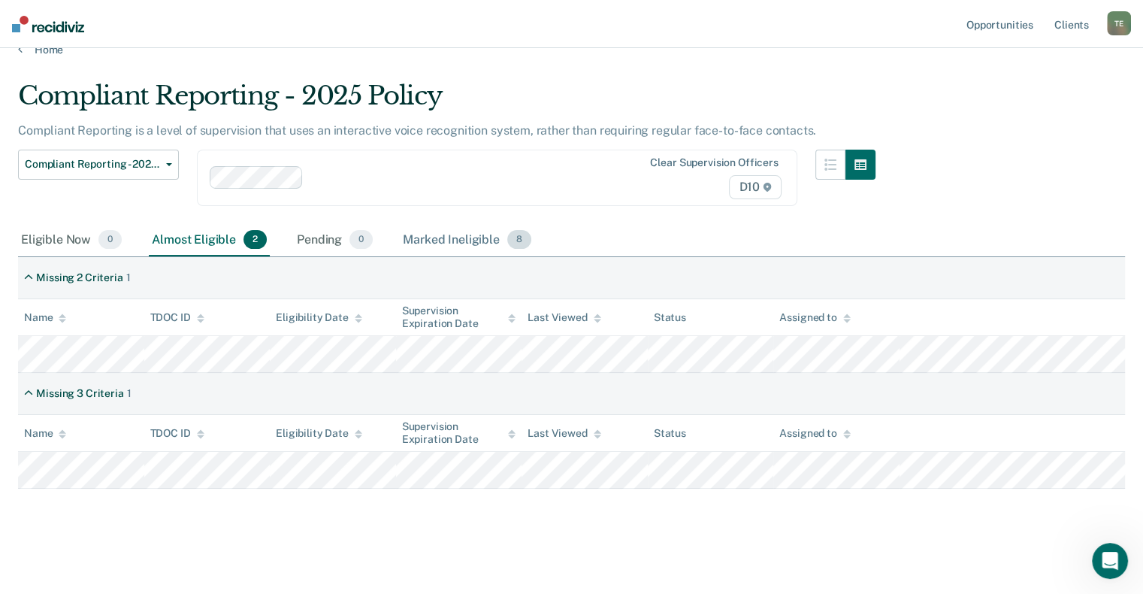
click at [430, 243] on div "Marked Ineligible 8" at bounding box center [467, 240] width 135 height 33
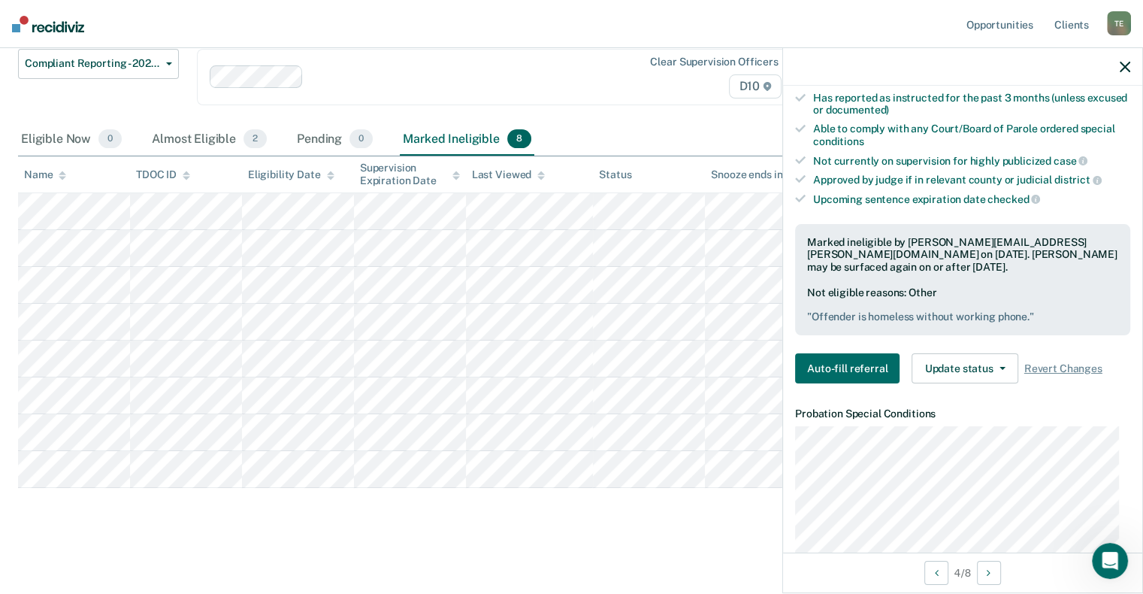
scroll to position [601, 0]
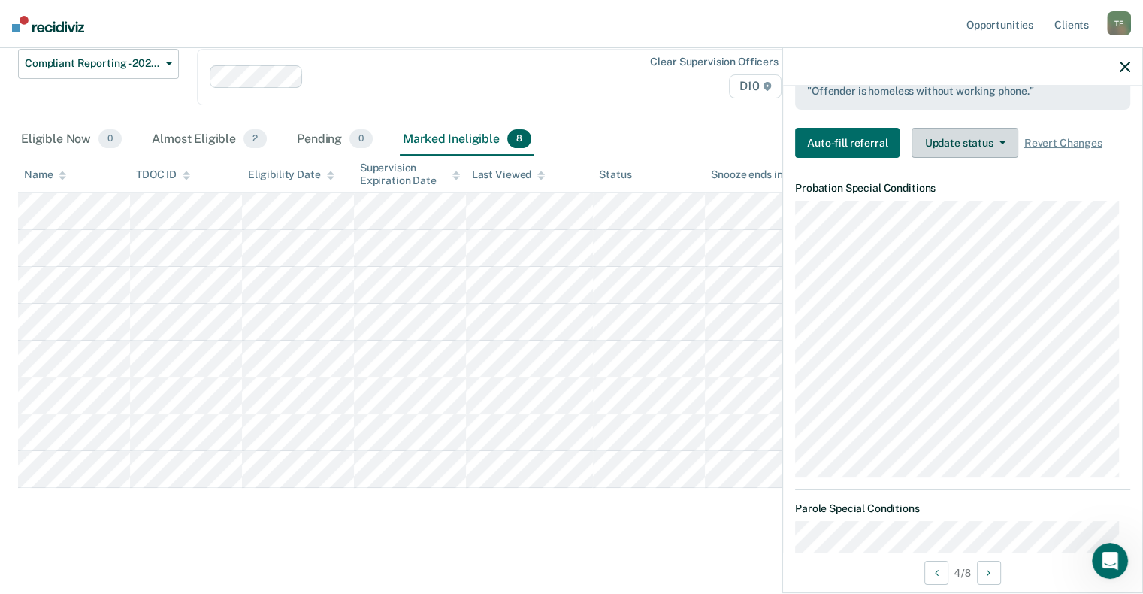
click at [997, 133] on button "Update status" at bounding box center [965, 143] width 106 height 30
click at [1055, 137] on span "Revert Changes" at bounding box center [1063, 143] width 78 height 13
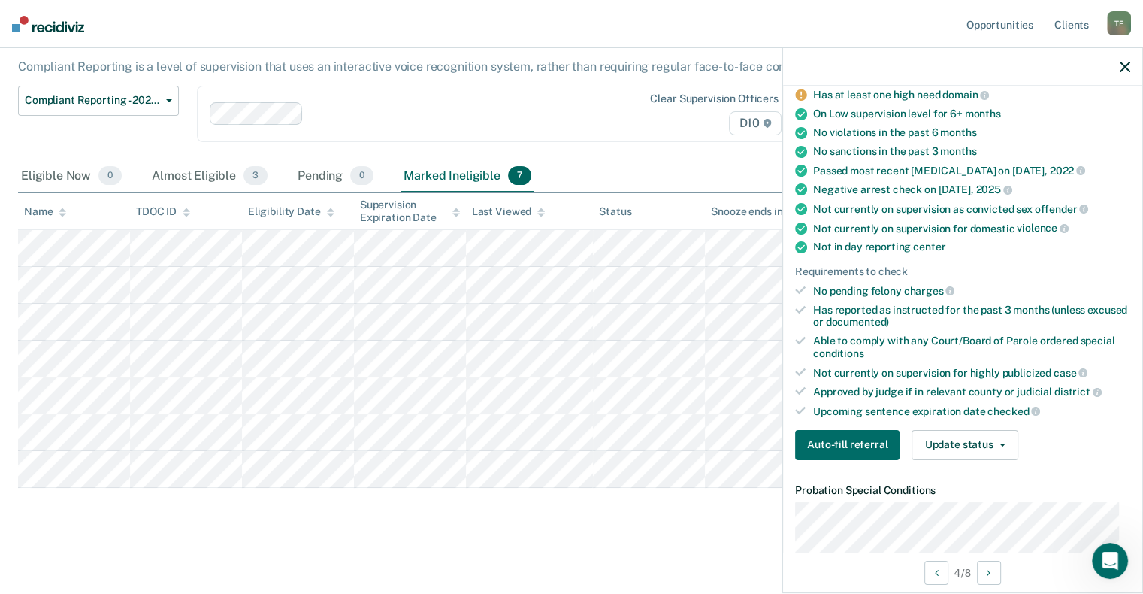
scroll to position [165, 0]
click at [824, 441] on button "Auto-fill referral" at bounding box center [847, 444] width 104 height 30
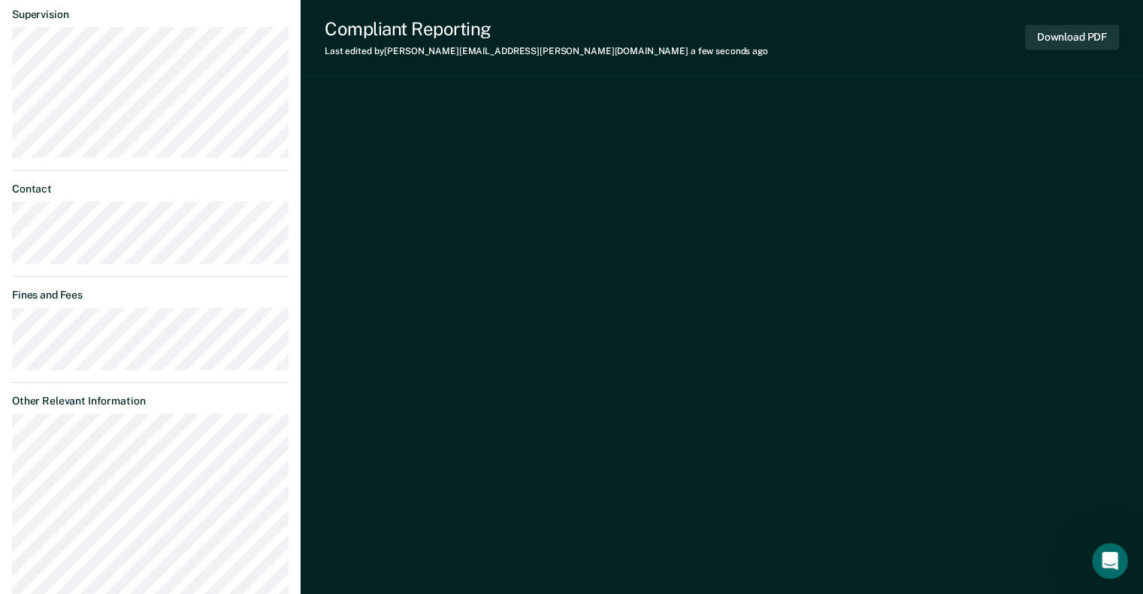
scroll to position [942, 0]
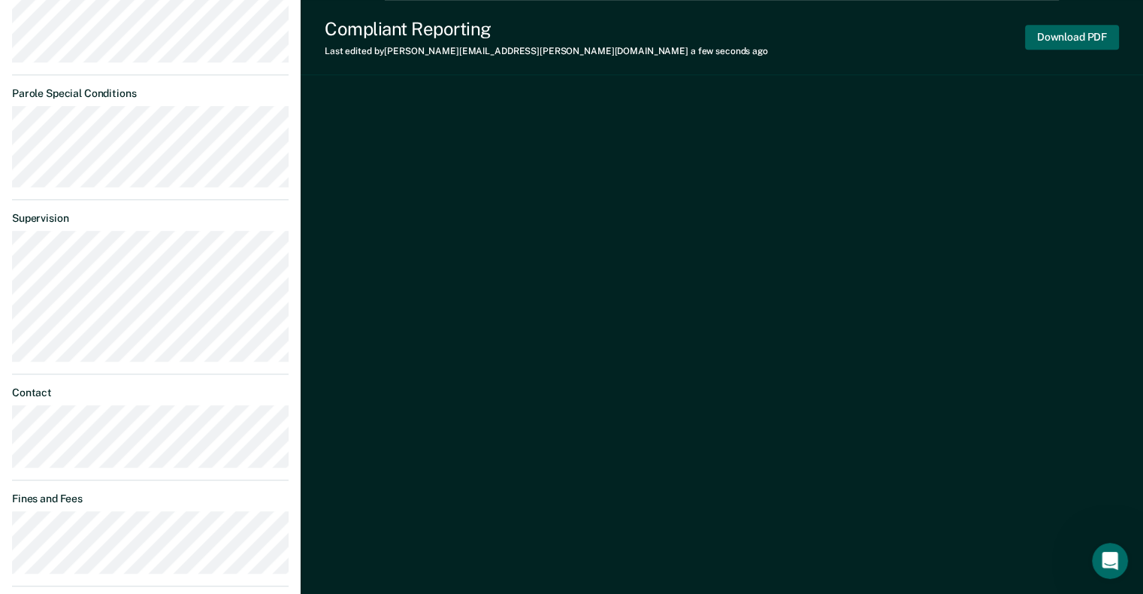
click at [1043, 42] on button "Download PDF" at bounding box center [1072, 37] width 94 height 25
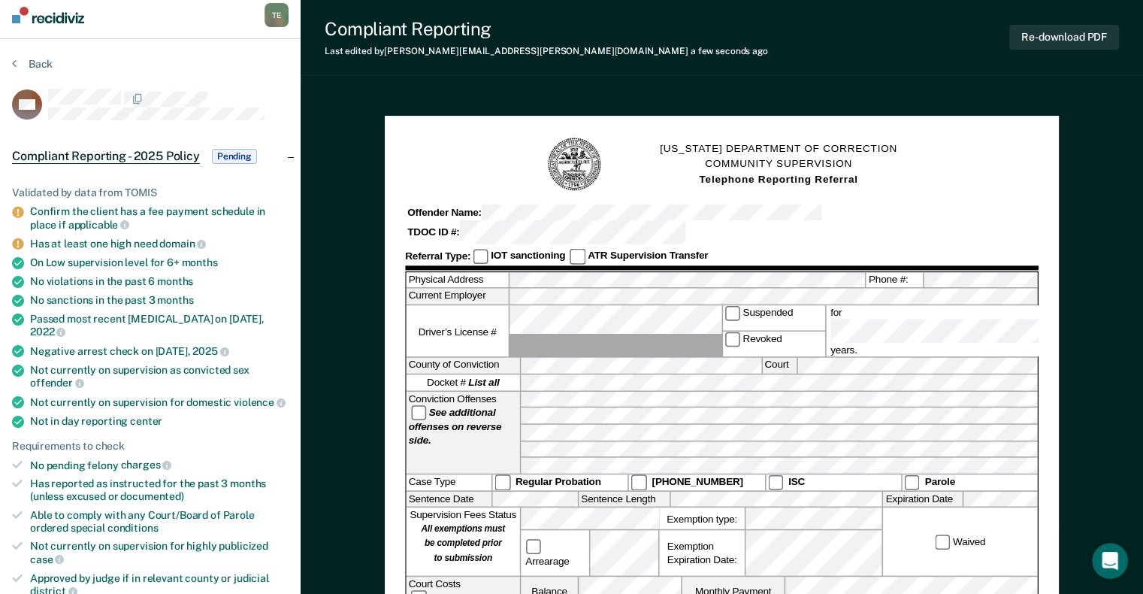
scroll to position [0, 0]
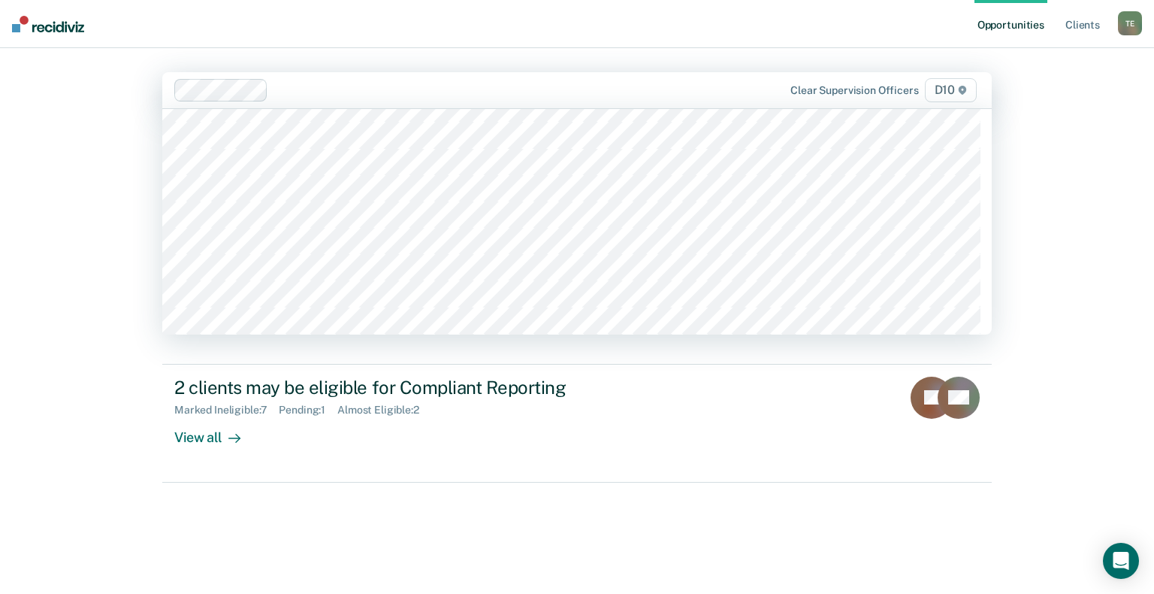
scroll to position [751, 0]
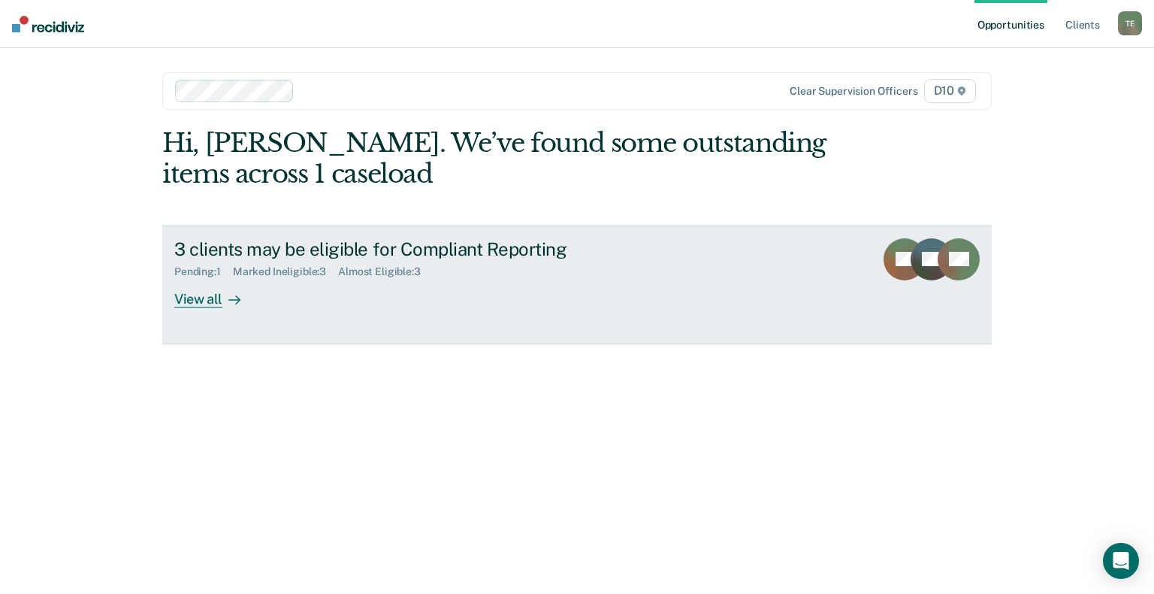
click at [184, 297] on div "View all" at bounding box center [216, 292] width 84 height 29
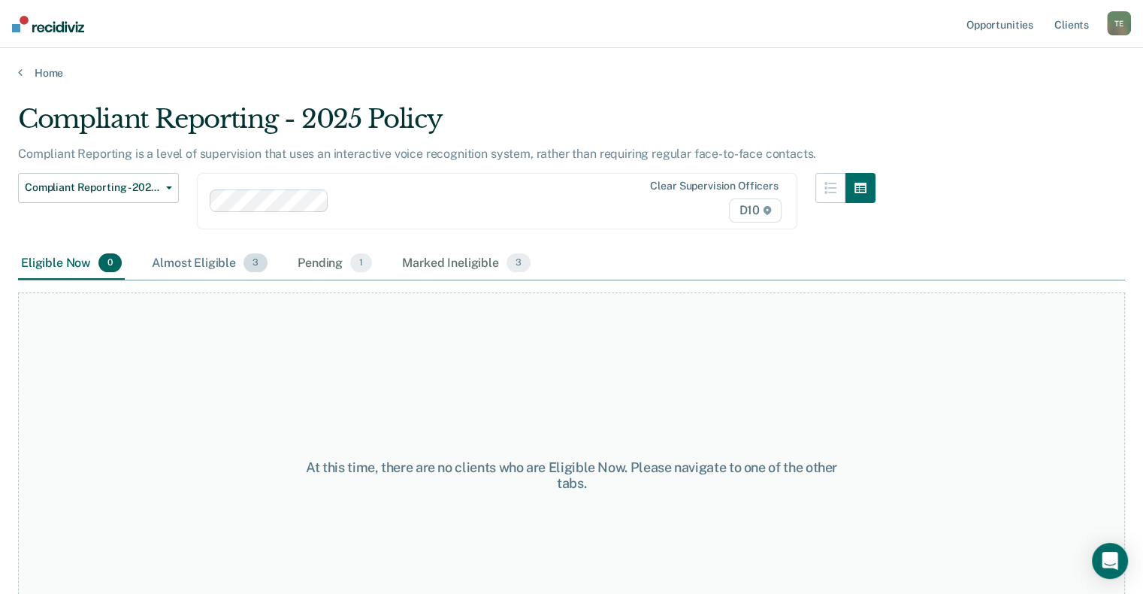
click at [184, 257] on div "Almost Eligible 3" at bounding box center [210, 263] width 122 height 33
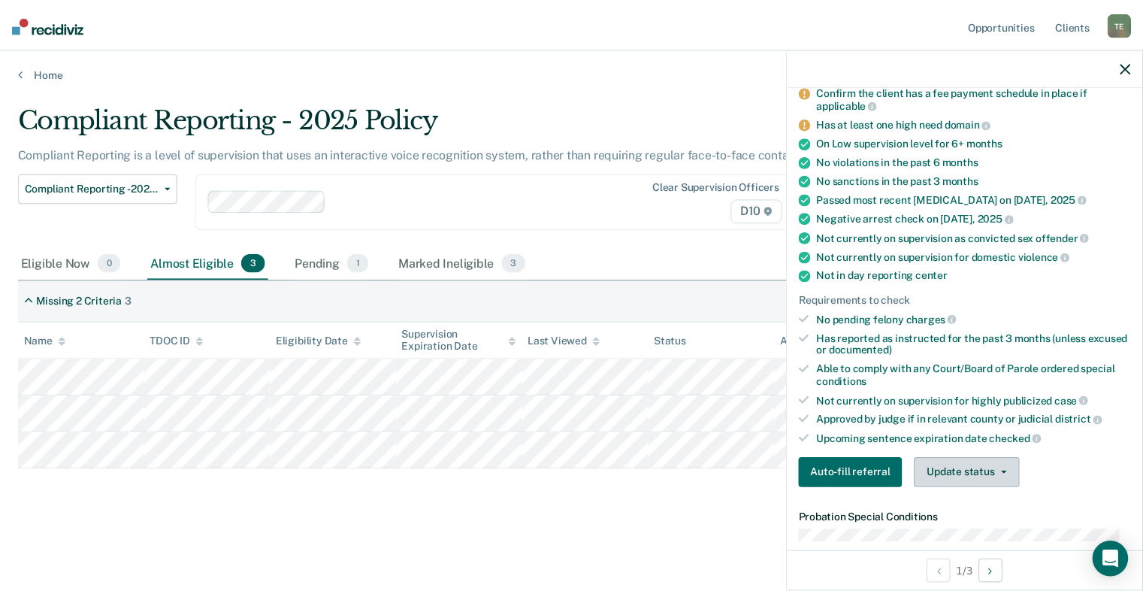
scroll to position [225, 0]
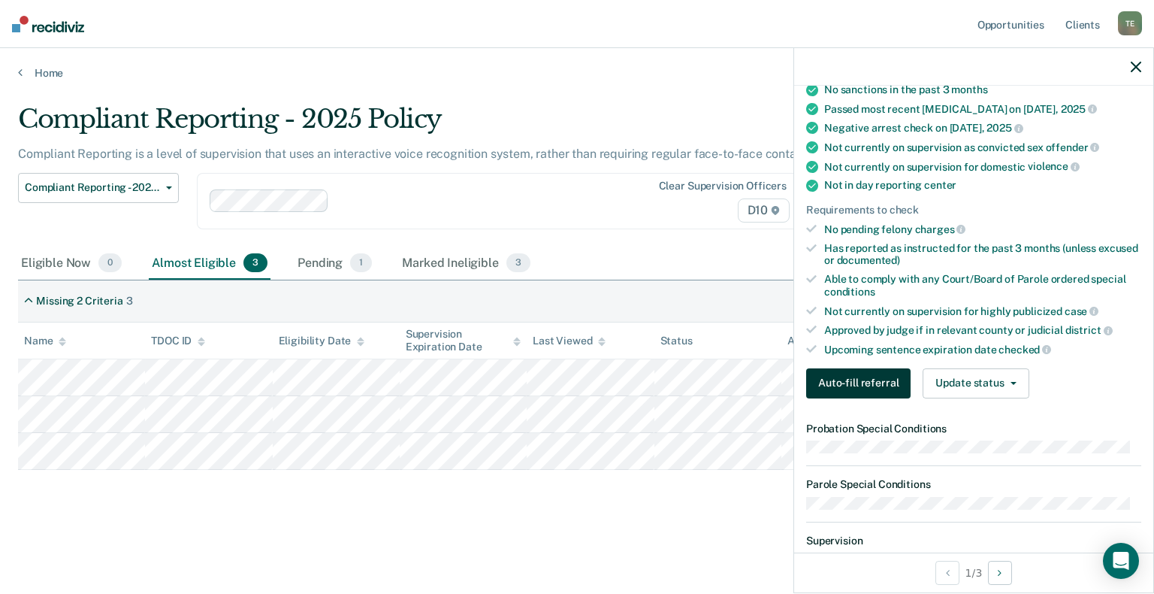
click at [783, 378] on button "Auto-fill referral" at bounding box center [858, 383] width 104 height 30
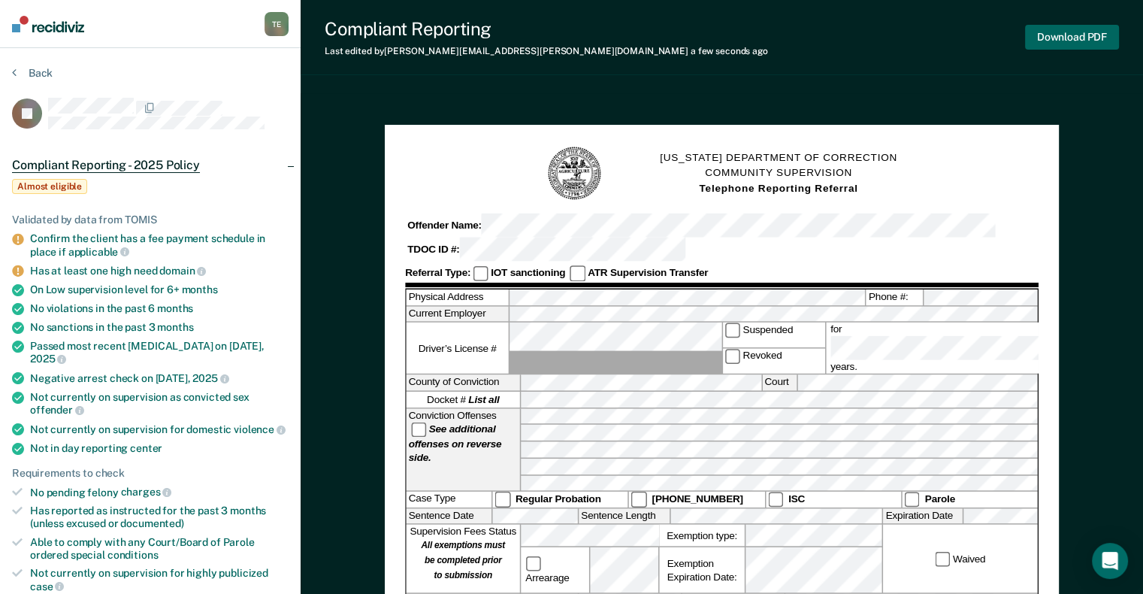
click at [783, 34] on button "Download PDF" at bounding box center [1072, 37] width 94 height 25
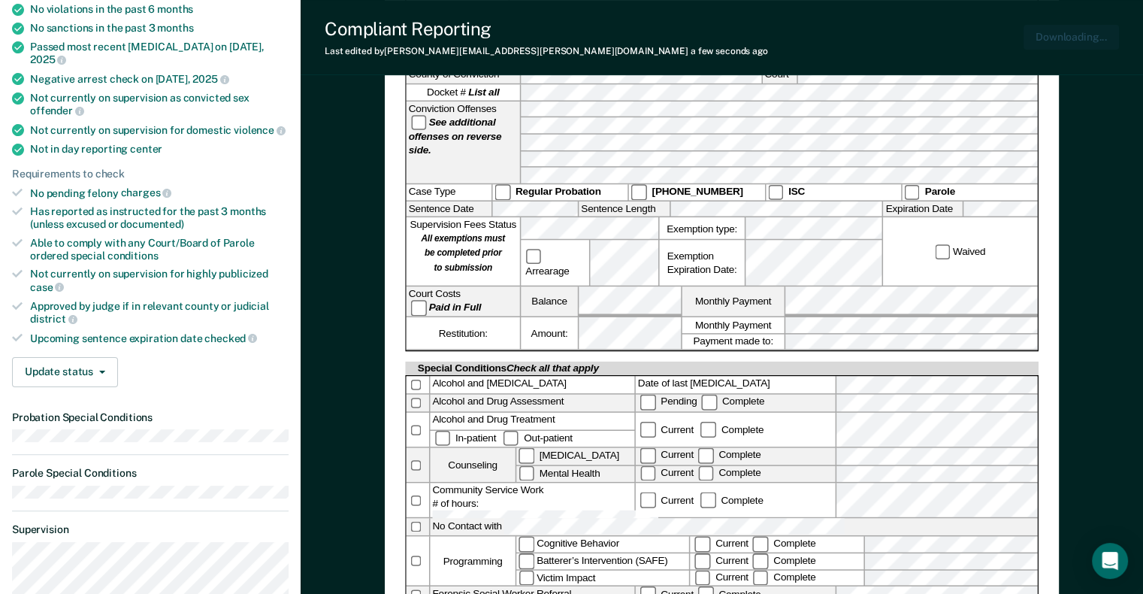
scroll to position [376, 0]
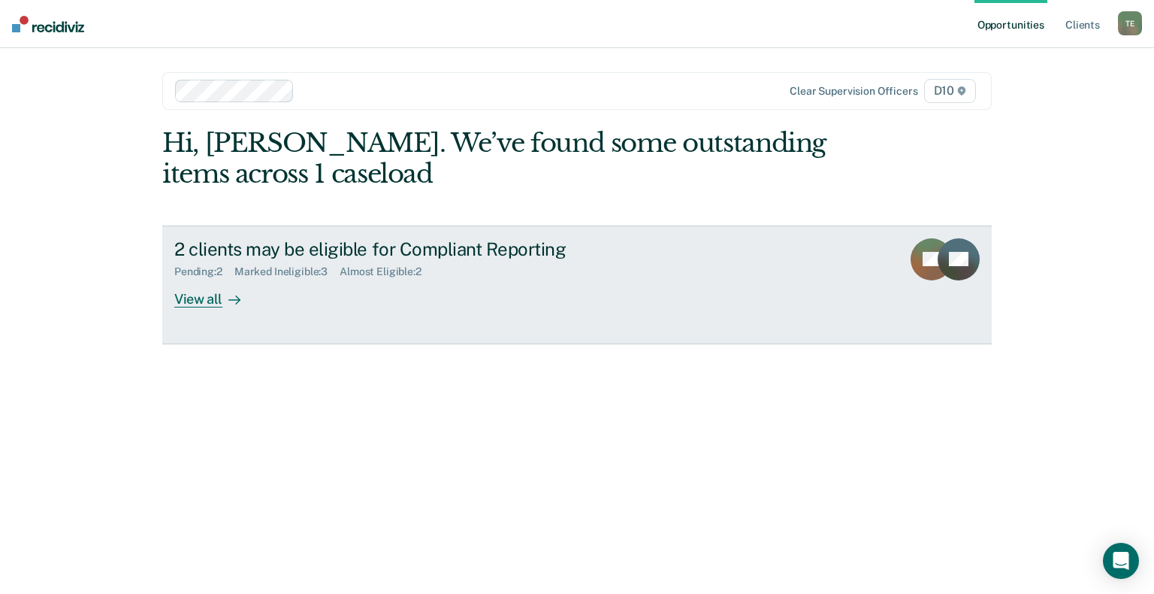
click at [209, 303] on div "View all" at bounding box center [216, 292] width 84 height 29
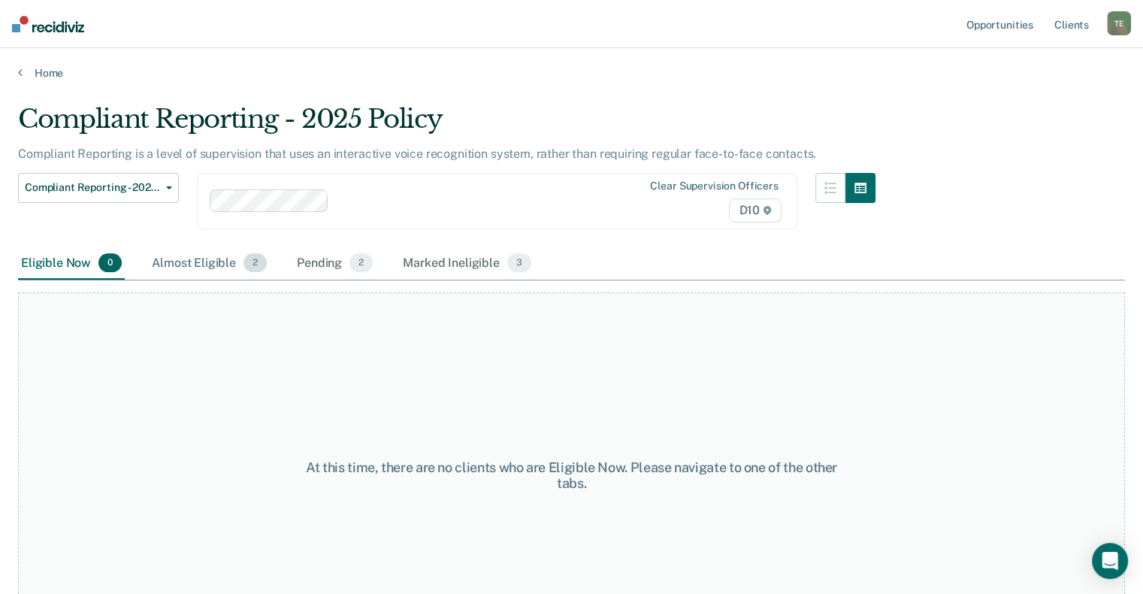
click at [168, 268] on div "Almost Eligible 2" at bounding box center [209, 263] width 121 height 33
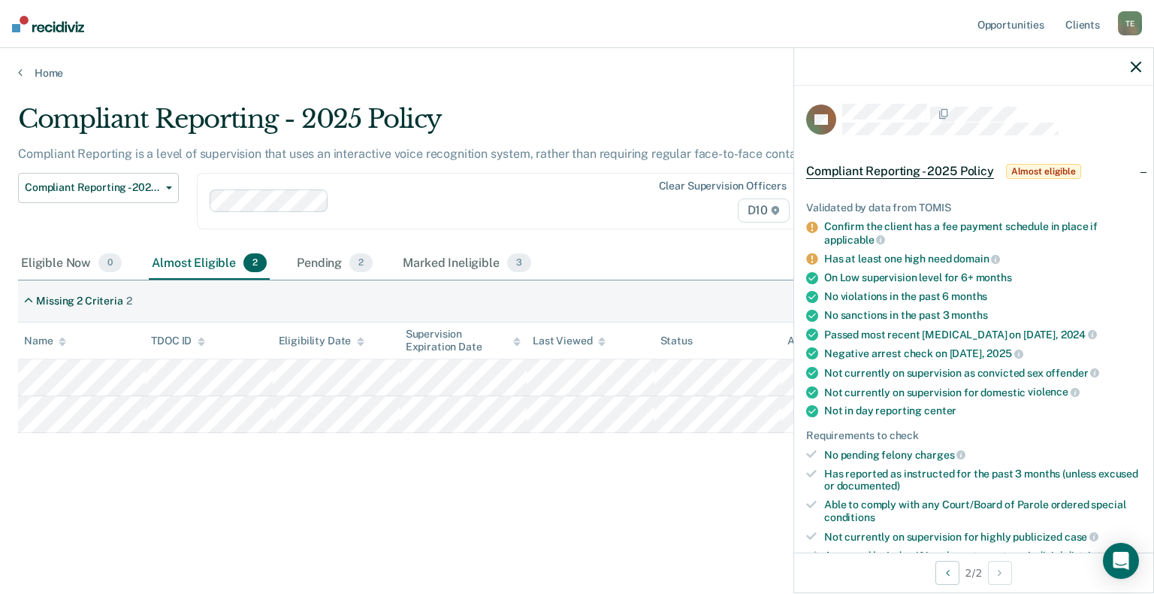
click at [1136, 71] on icon "button" at bounding box center [1136, 67] width 11 height 11
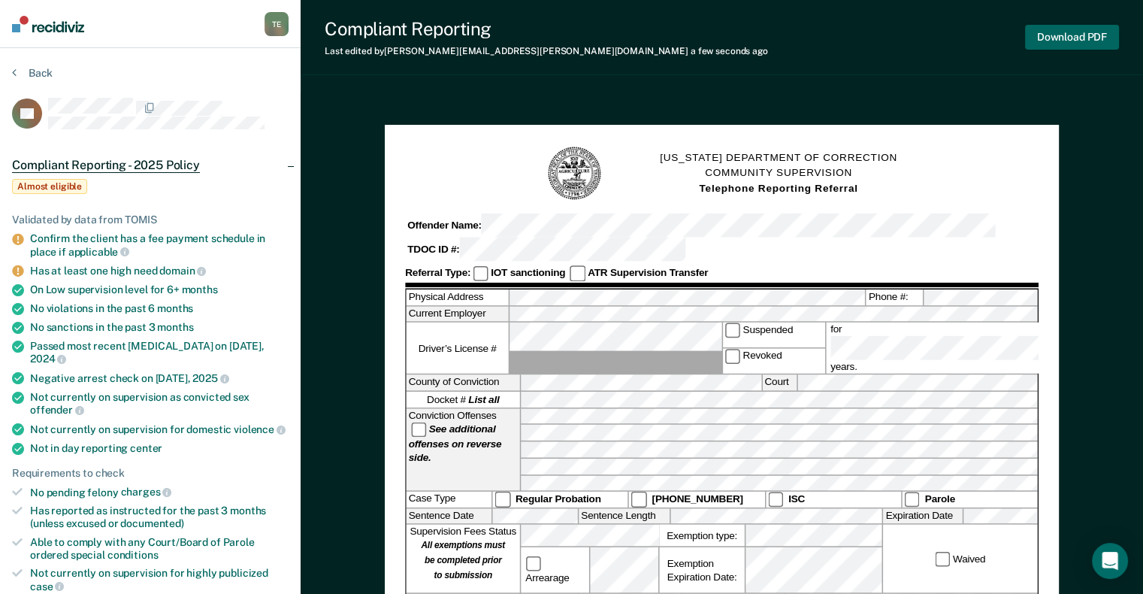
click at [1037, 41] on button "Download PDF" at bounding box center [1072, 37] width 94 height 25
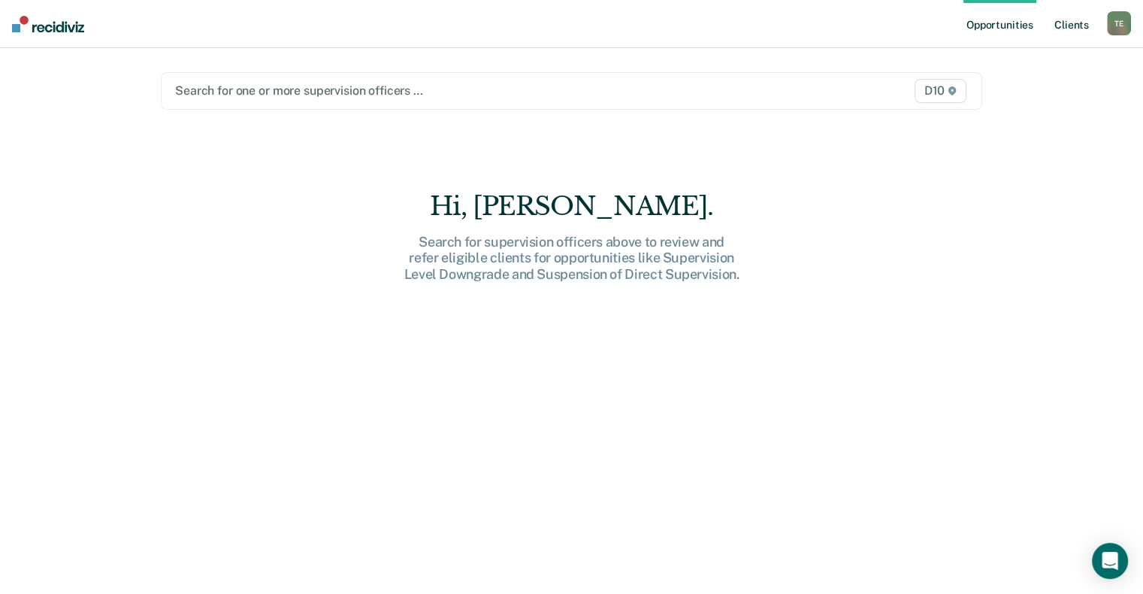
click at [1061, 26] on link "Client s" at bounding box center [1071, 24] width 41 height 48
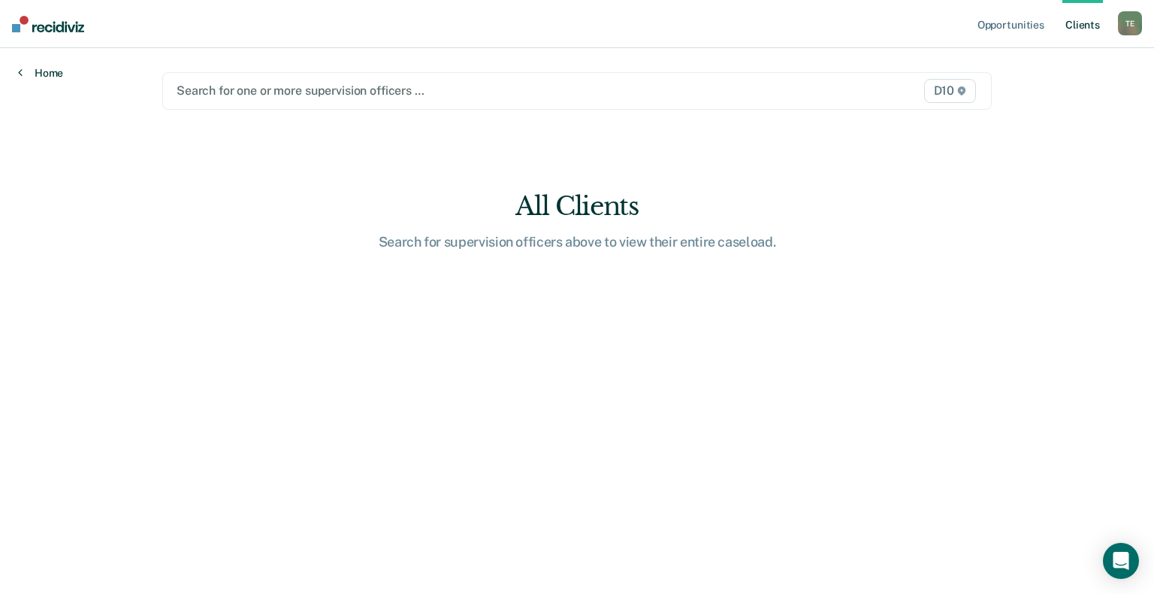
click at [48, 75] on link "Home" at bounding box center [40, 73] width 45 height 14
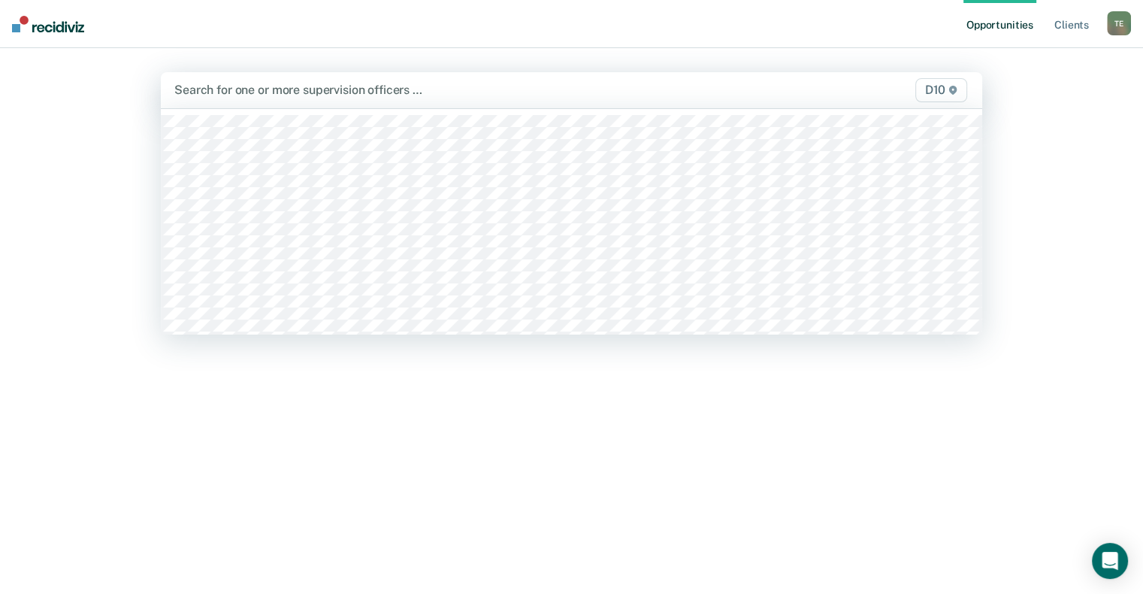
click at [594, 95] on div at bounding box center [451, 89] width 555 height 17
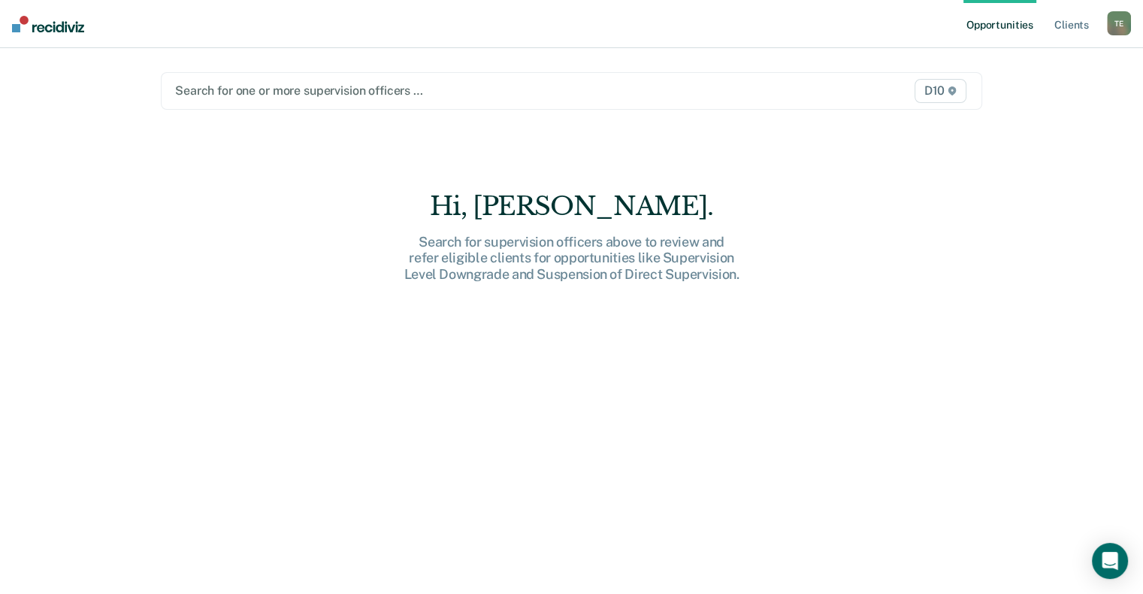
click at [328, 101] on div "Search for one or more supervision officers … D10" at bounding box center [571, 91] width 821 height 38
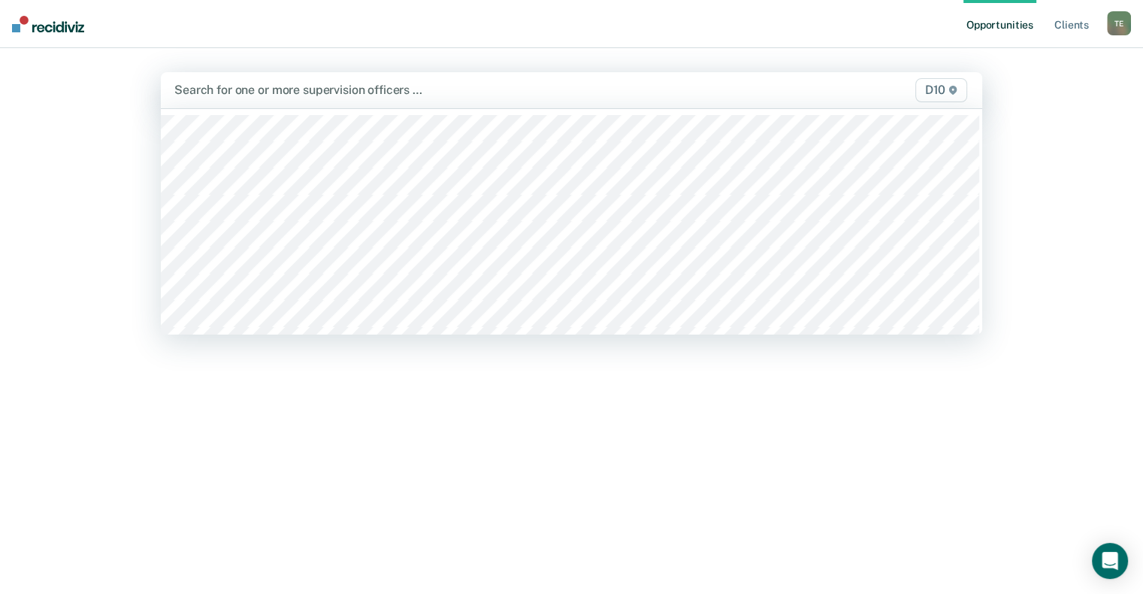
click at [328, 101] on div "Search for one or more supervision officers … D10" at bounding box center [571, 90] width 821 height 36
click at [1046, 192] on div "Opportunities Client s Tosha J. Erwin T E Profile How it works Log Out 65 resul…" at bounding box center [571, 297] width 1143 height 594
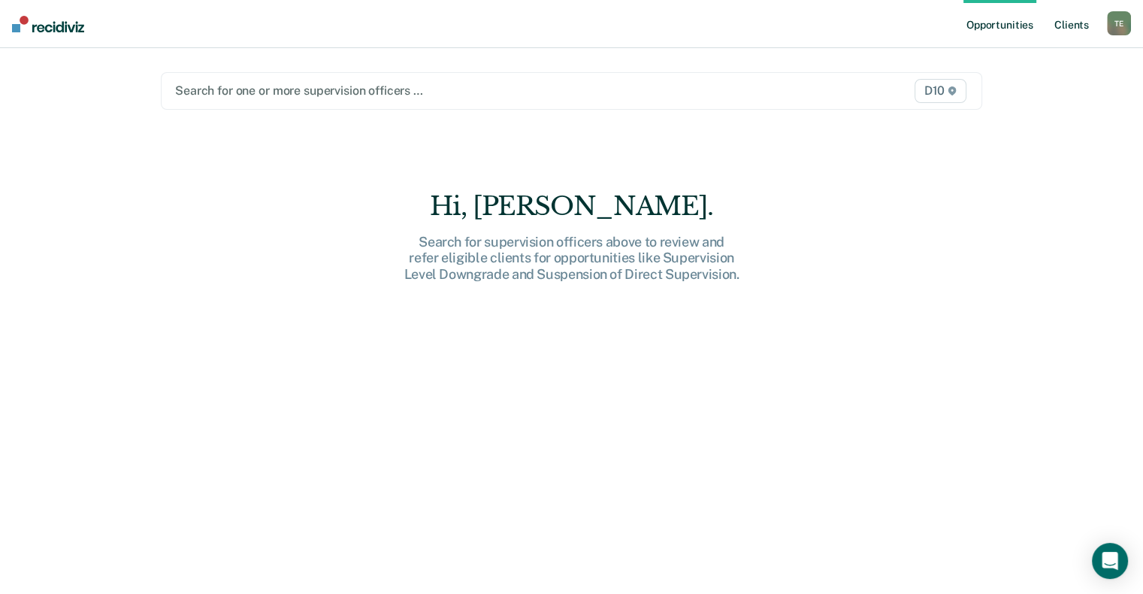
click at [1060, 15] on link "Client s" at bounding box center [1071, 24] width 41 height 48
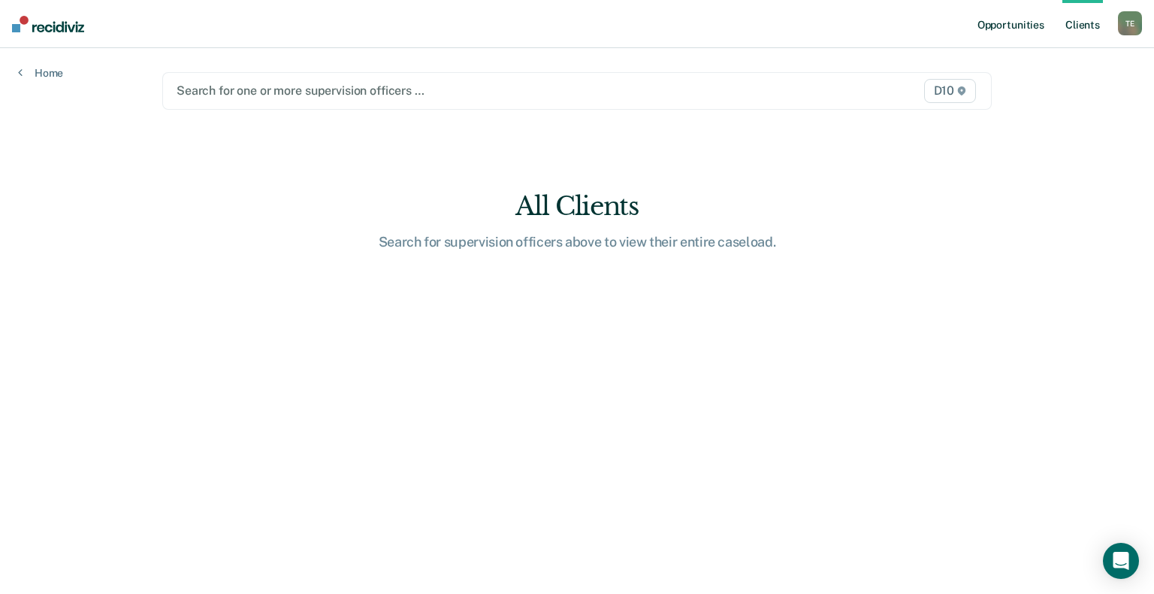
click at [998, 20] on link "Opportunities" at bounding box center [1011, 24] width 73 height 48
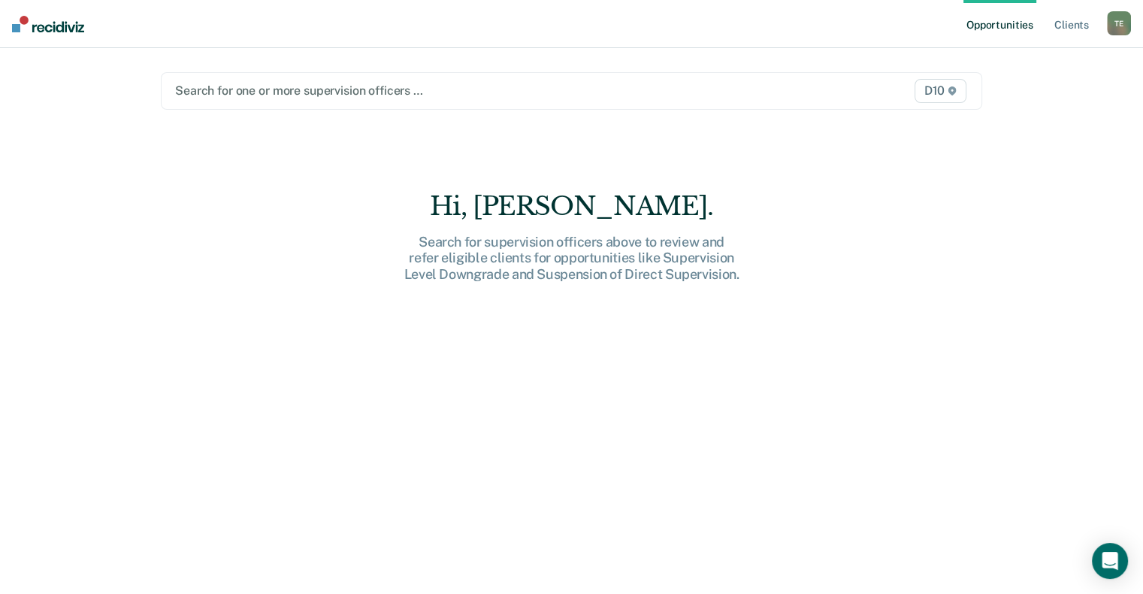
click at [1129, 23] on div "T E" at bounding box center [1119, 23] width 24 height 24
click at [1024, 61] on link "Profile" at bounding box center [1058, 61] width 121 height 13
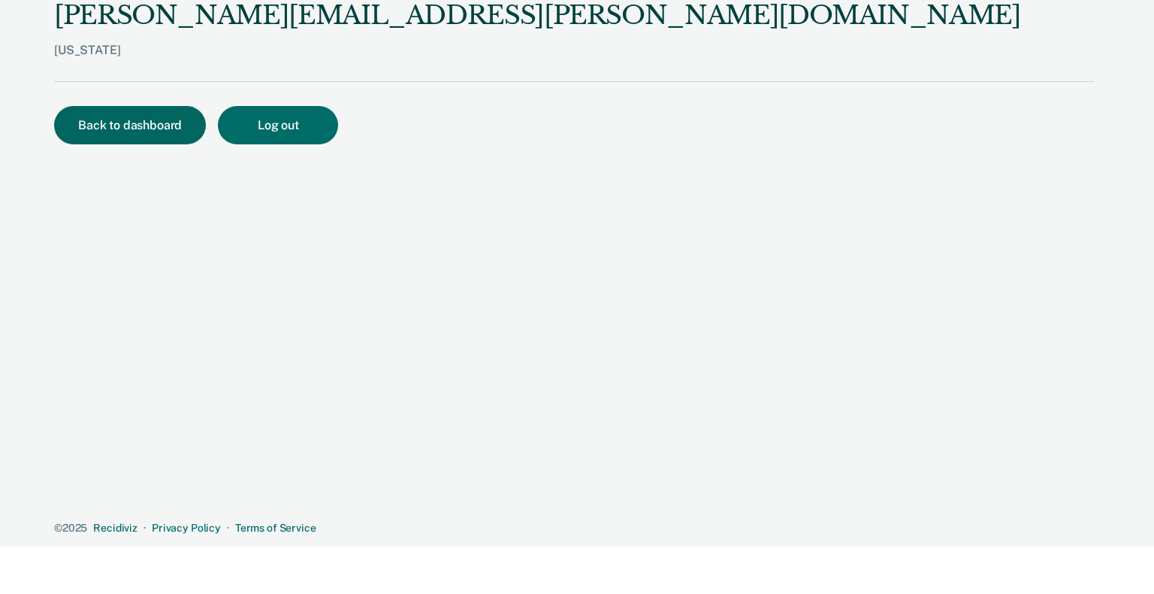
click at [122, 129] on button "Back to dashboard" at bounding box center [130, 125] width 152 height 38
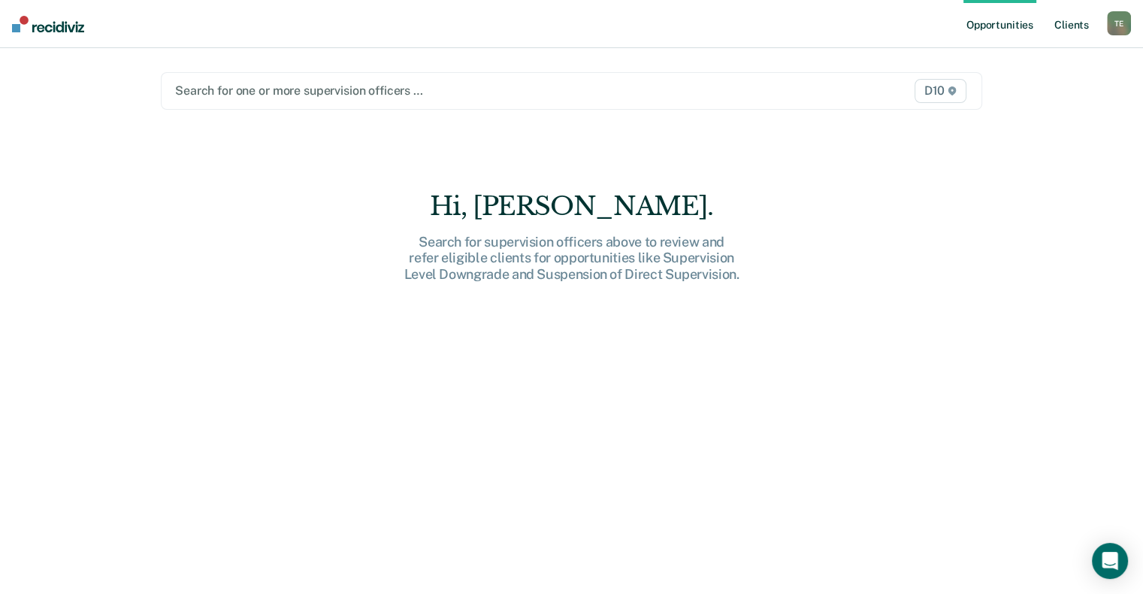
click at [1070, 25] on link "Client s" at bounding box center [1071, 24] width 41 height 48
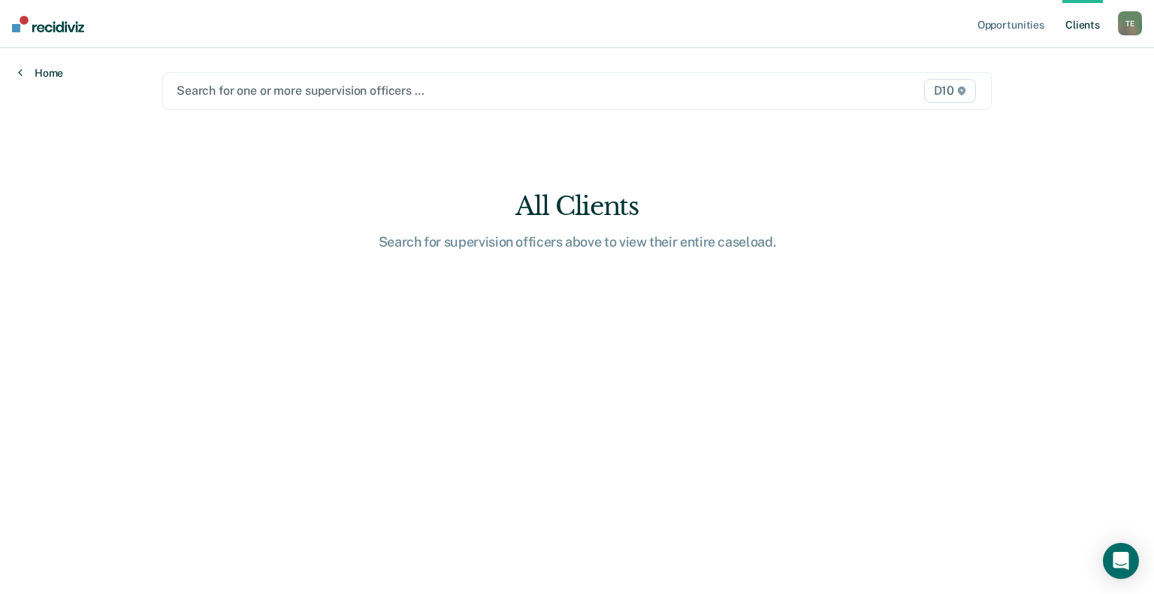
click at [52, 77] on link "Home" at bounding box center [40, 73] width 45 height 14
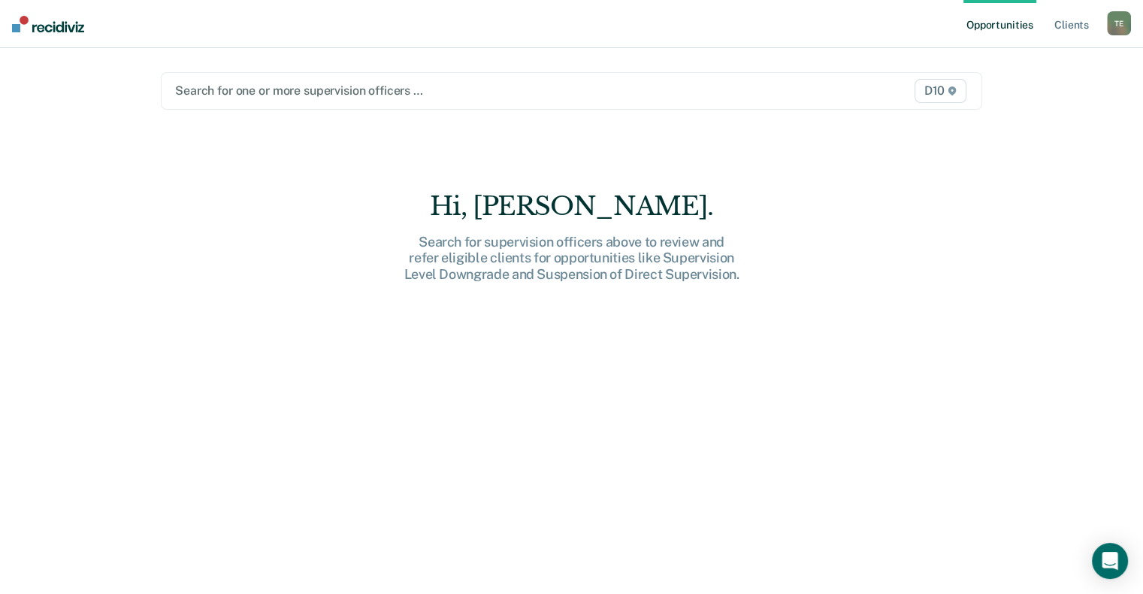
click at [38, 20] on img at bounding box center [48, 24] width 72 height 17
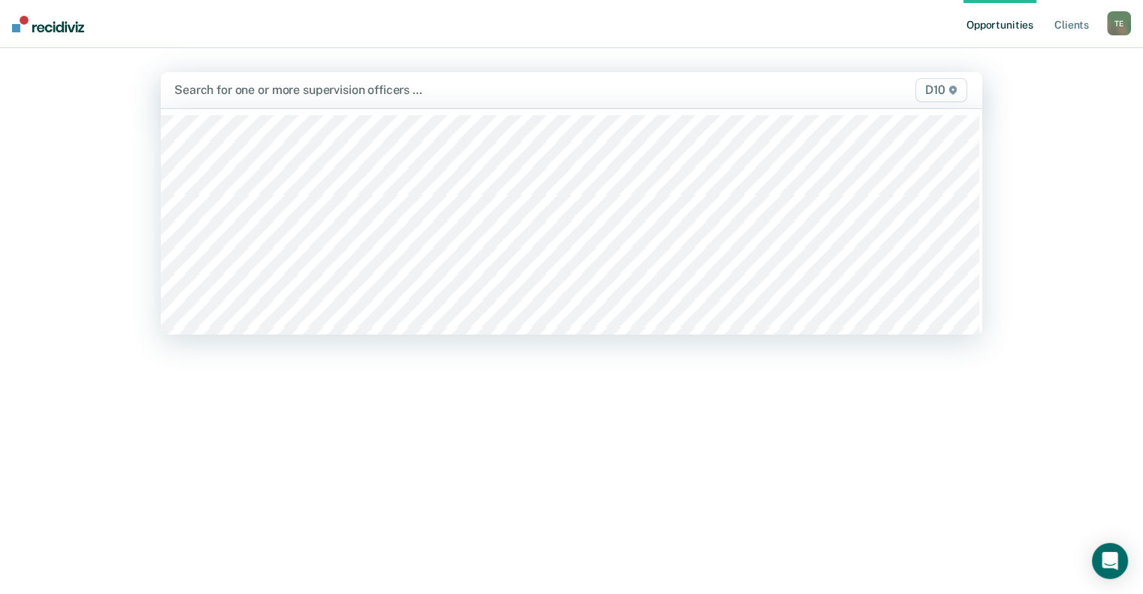
click at [460, 101] on div "Search for one or more supervision officers … D10" at bounding box center [571, 90] width 821 height 36
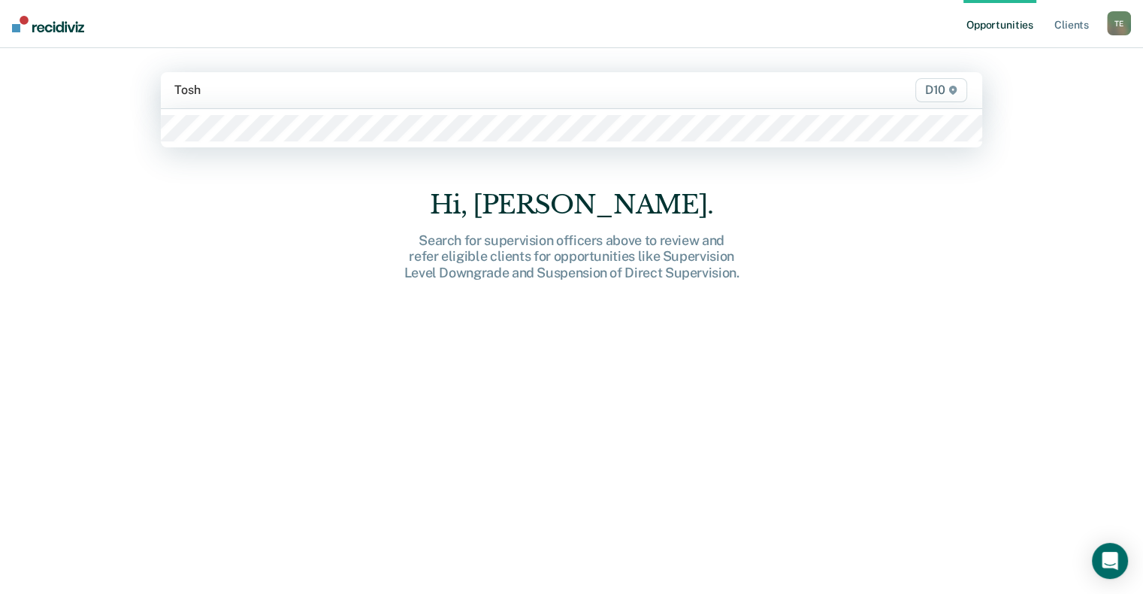
type input "Tosha"
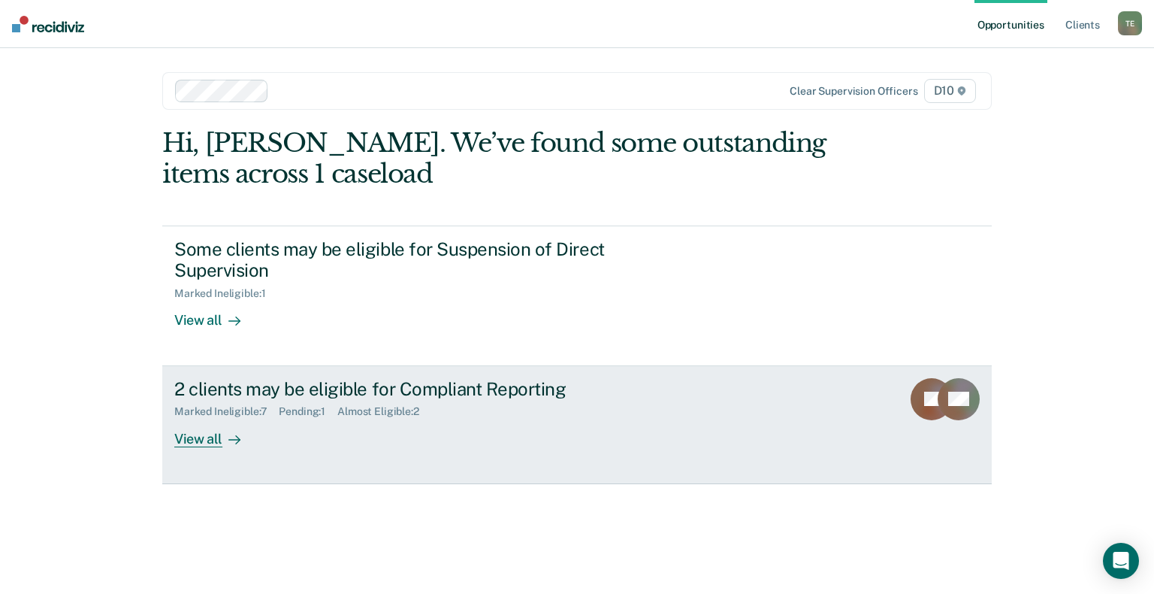
click at [202, 425] on link "2 clients may be eligible for Compliant Reporting Marked Ineligible : 7 Pending…" at bounding box center [577, 425] width 830 height 118
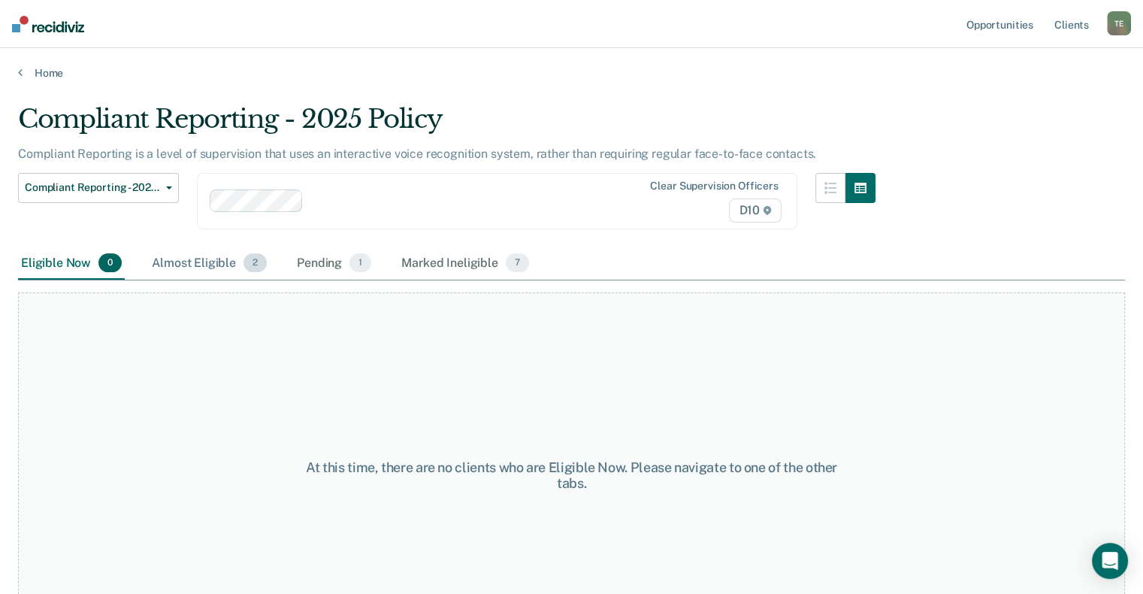
click at [189, 266] on div "Almost Eligible 2" at bounding box center [209, 263] width 121 height 33
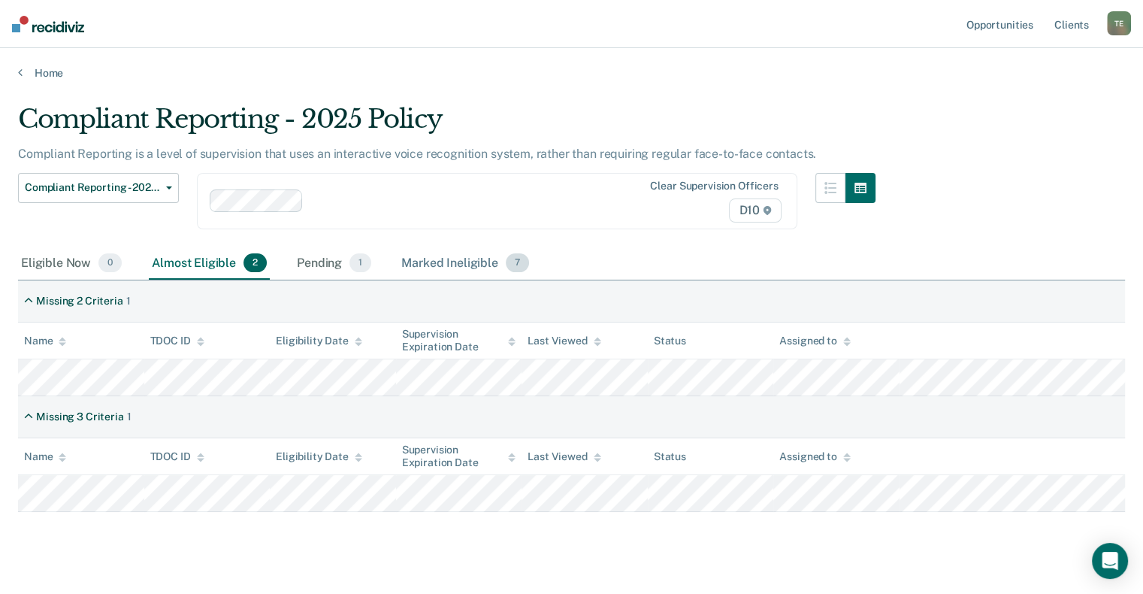
click at [460, 264] on div "Marked Ineligible 7" at bounding box center [465, 263] width 134 height 33
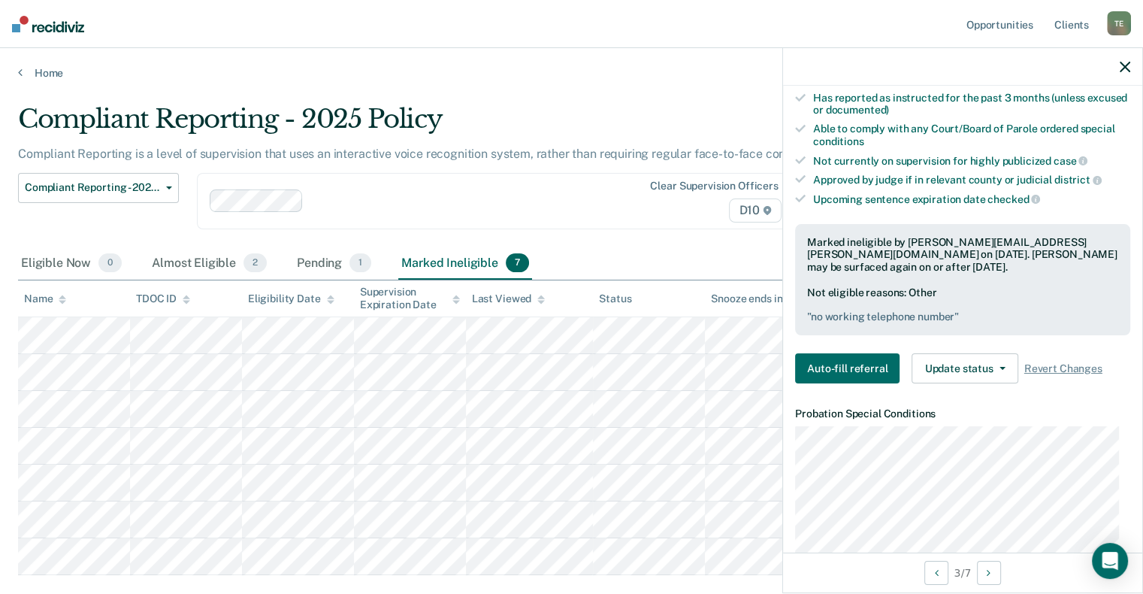
scroll to position [150, 0]
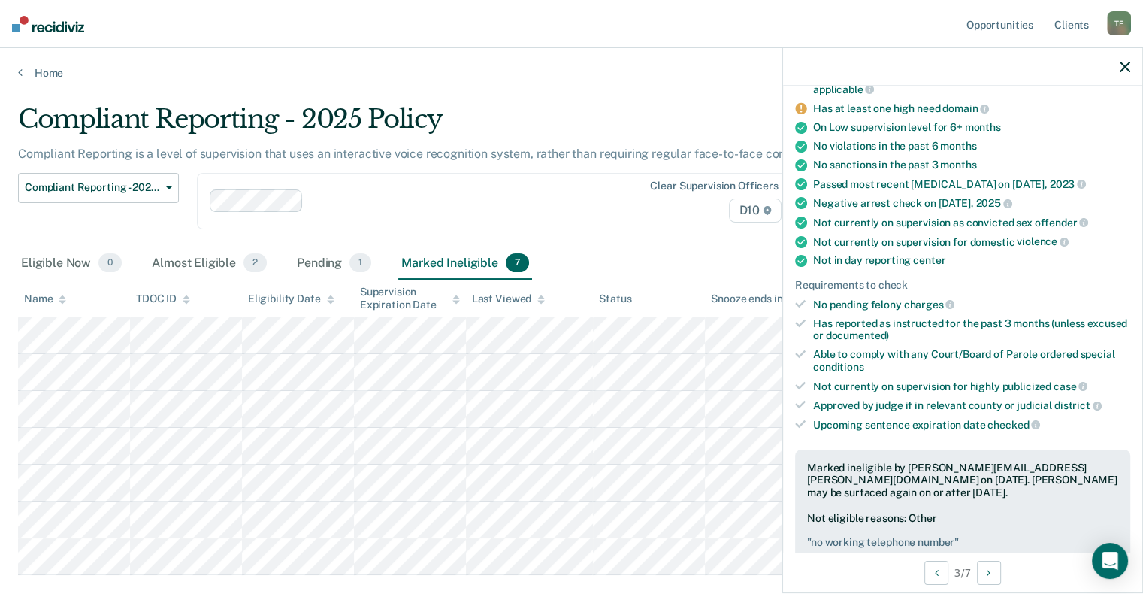
click at [1124, 63] on icon "button" at bounding box center [1125, 67] width 11 height 11
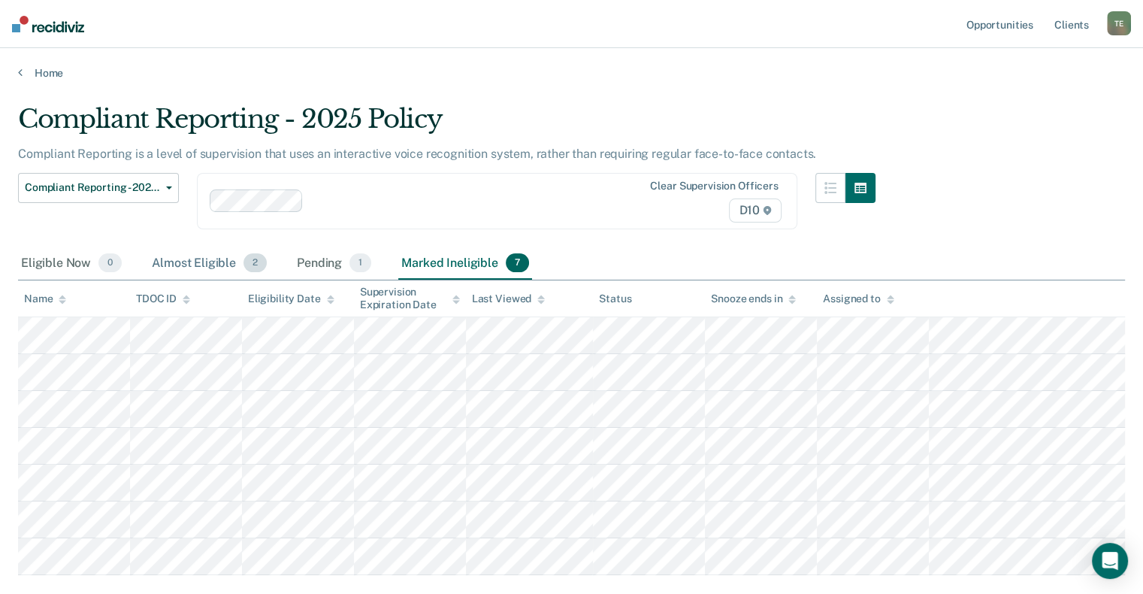
click at [188, 266] on div "Almost Eligible 2" at bounding box center [209, 263] width 121 height 33
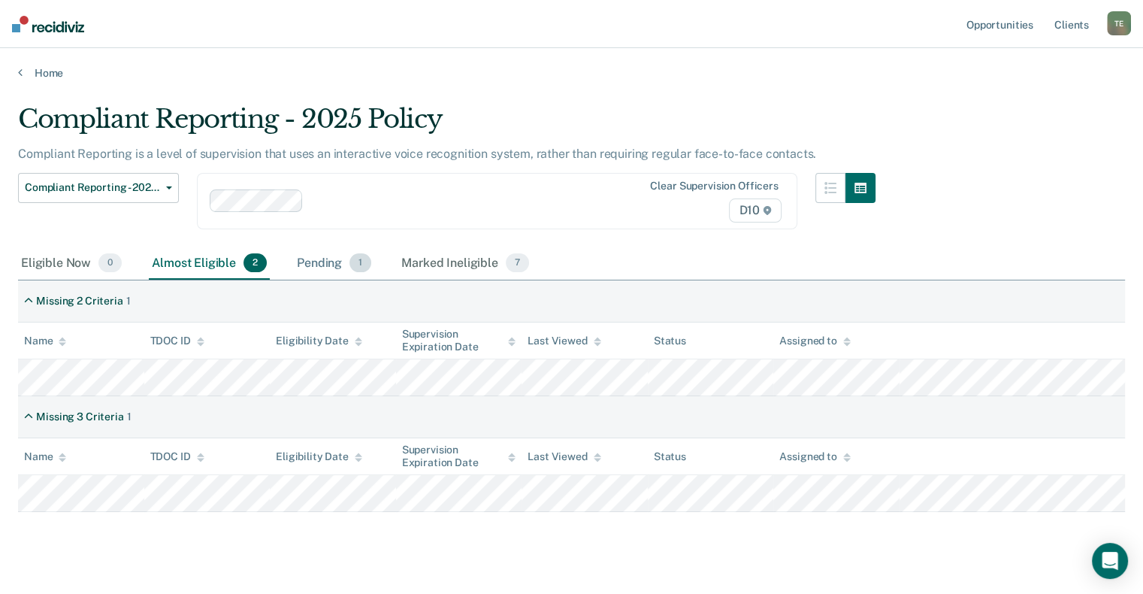
click at [331, 257] on div "Pending 1" at bounding box center [334, 263] width 80 height 33
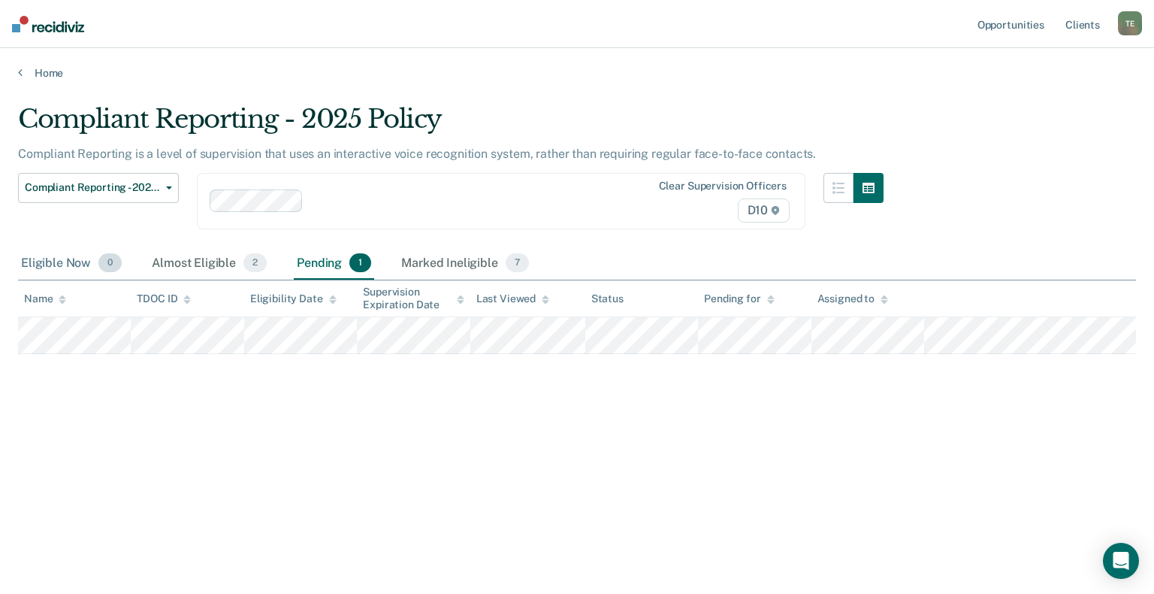
click at [47, 257] on div "Eligible Now 0" at bounding box center [71, 263] width 107 height 33
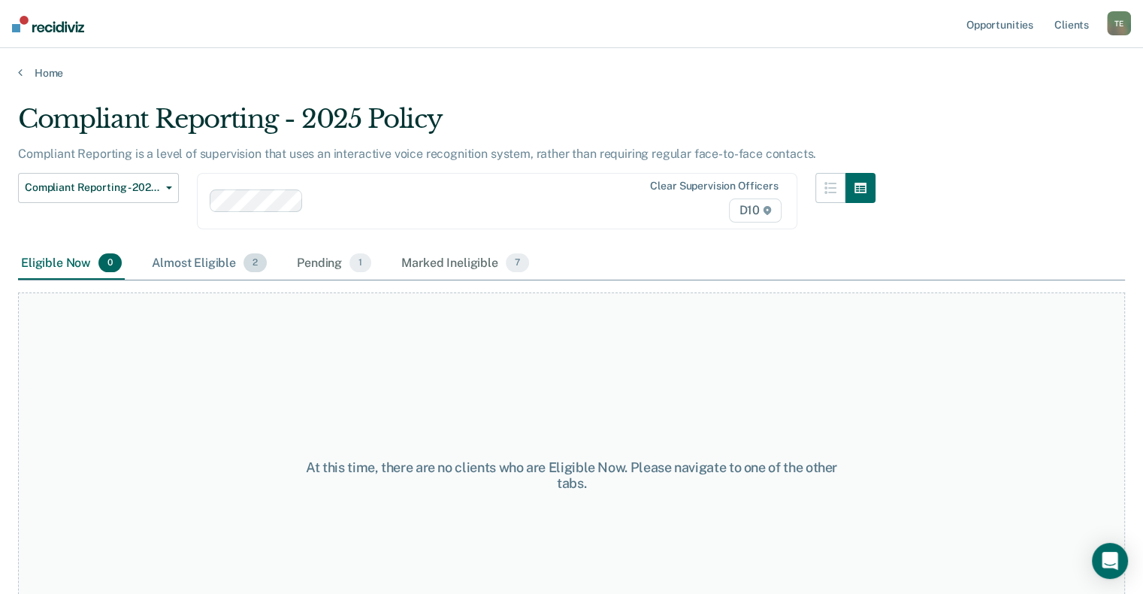
click at [180, 255] on div "Almost Eligible 2" at bounding box center [209, 263] width 121 height 33
